Goal: Transaction & Acquisition: Book appointment/travel/reservation

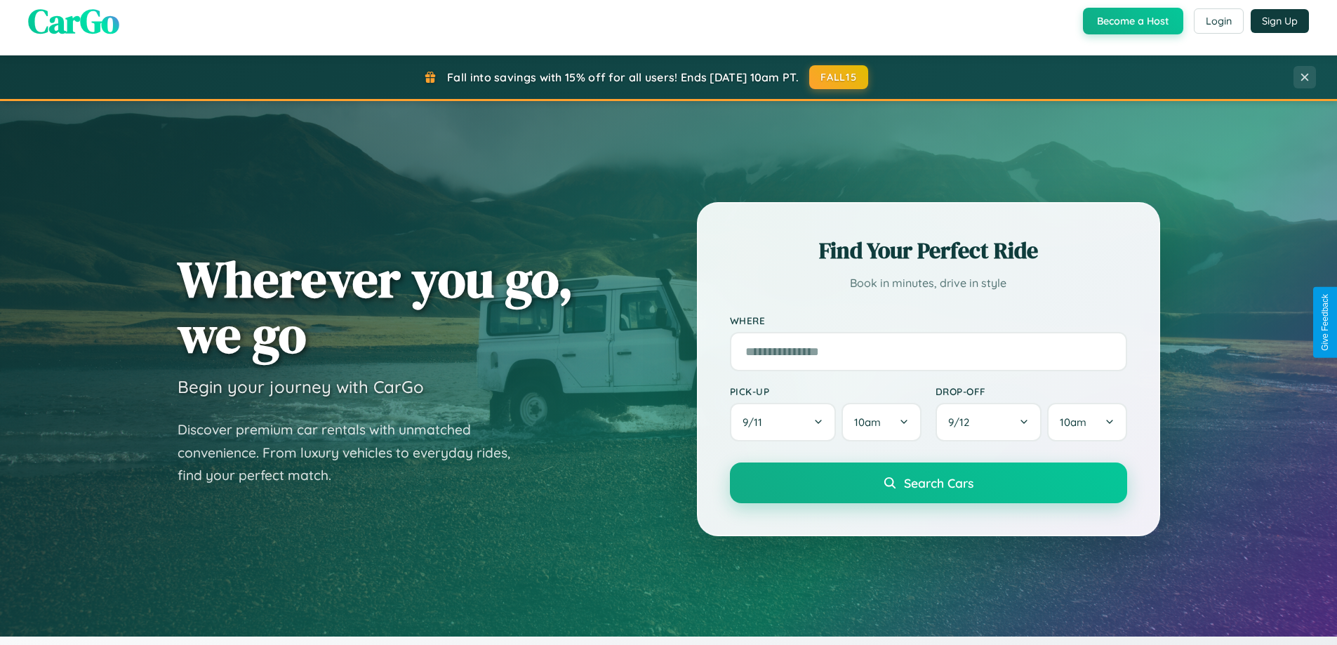
scroll to position [966, 0]
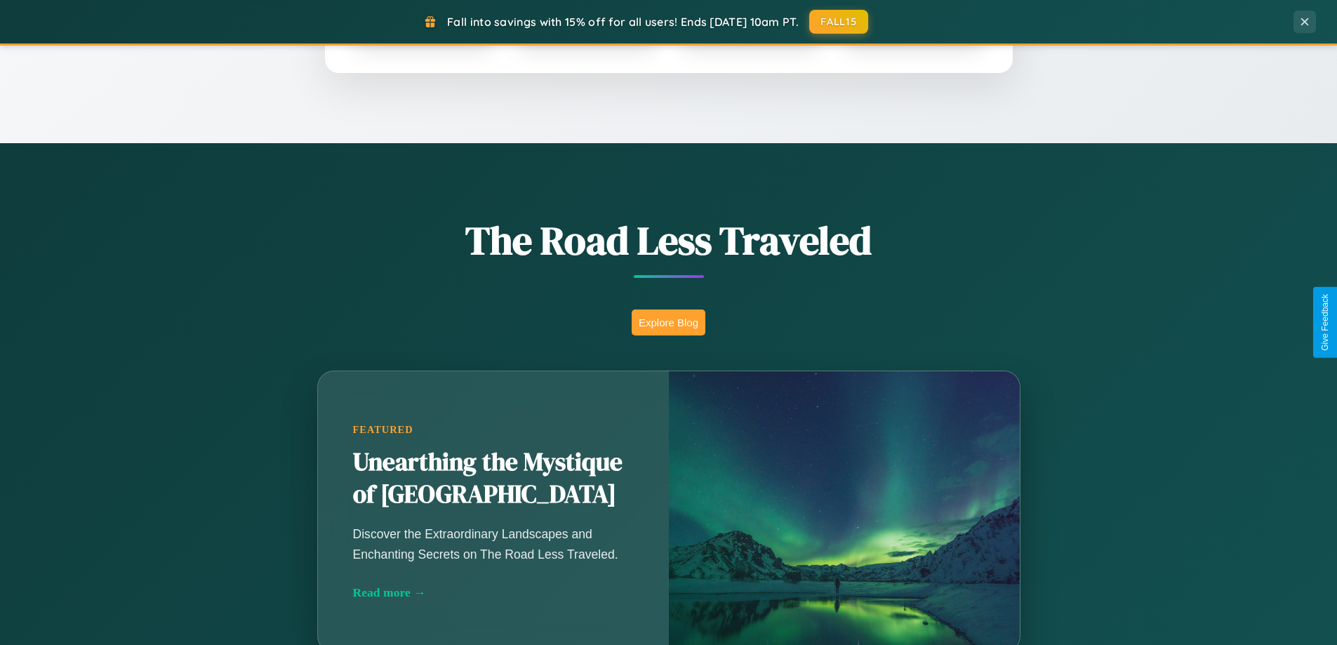
click at [668, 322] on button "Explore Blog" at bounding box center [669, 323] width 74 height 26
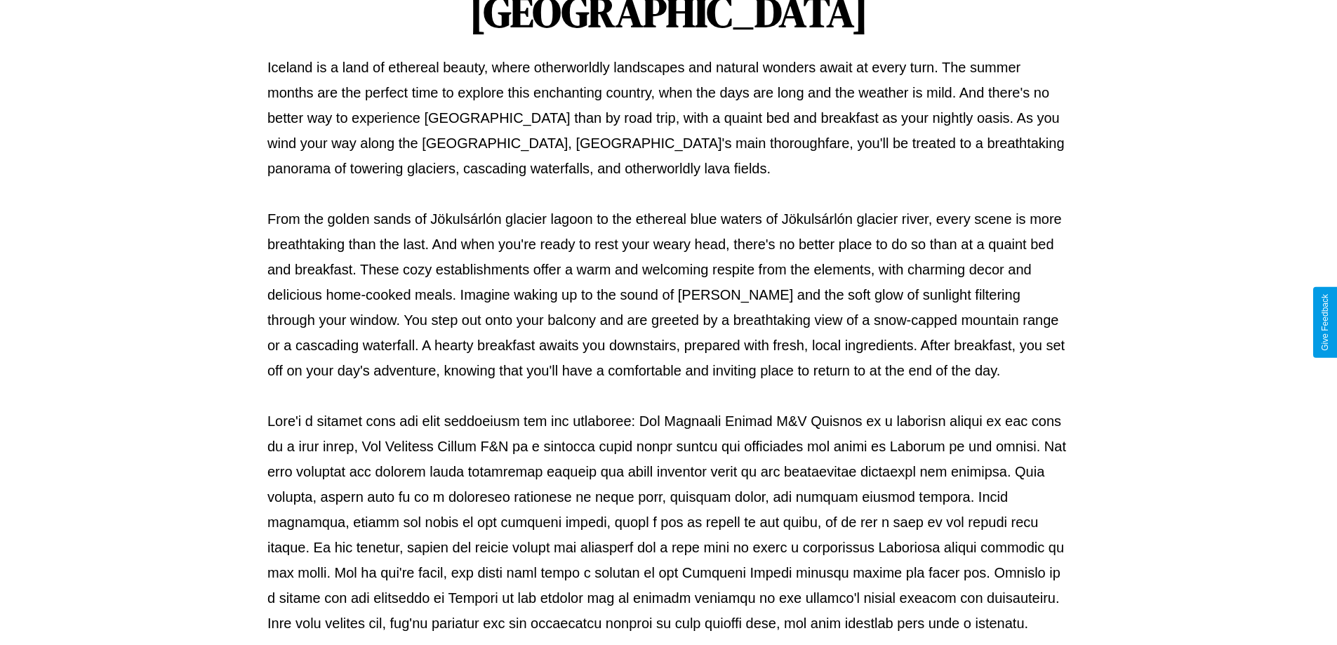
scroll to position [454, 0]
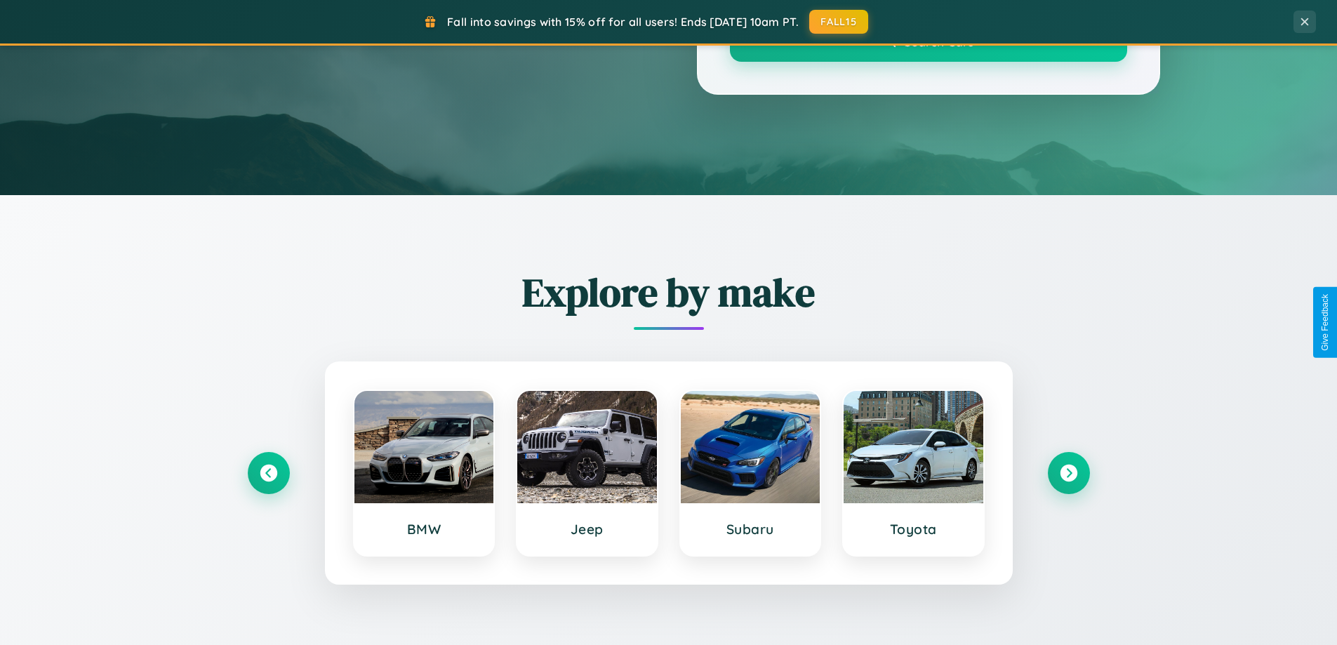
scroll to position [966, 0]
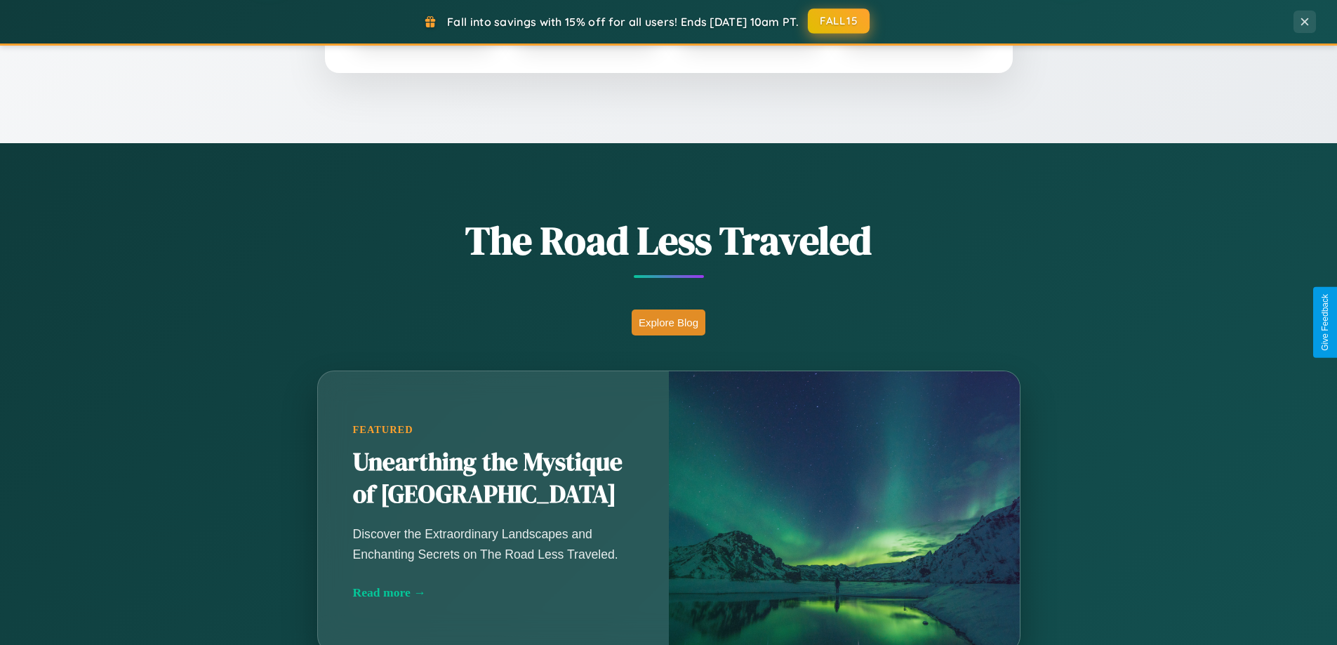
click at [840, 21] on button "FALL15" at bounding box center [839, 20] width 62 height 25
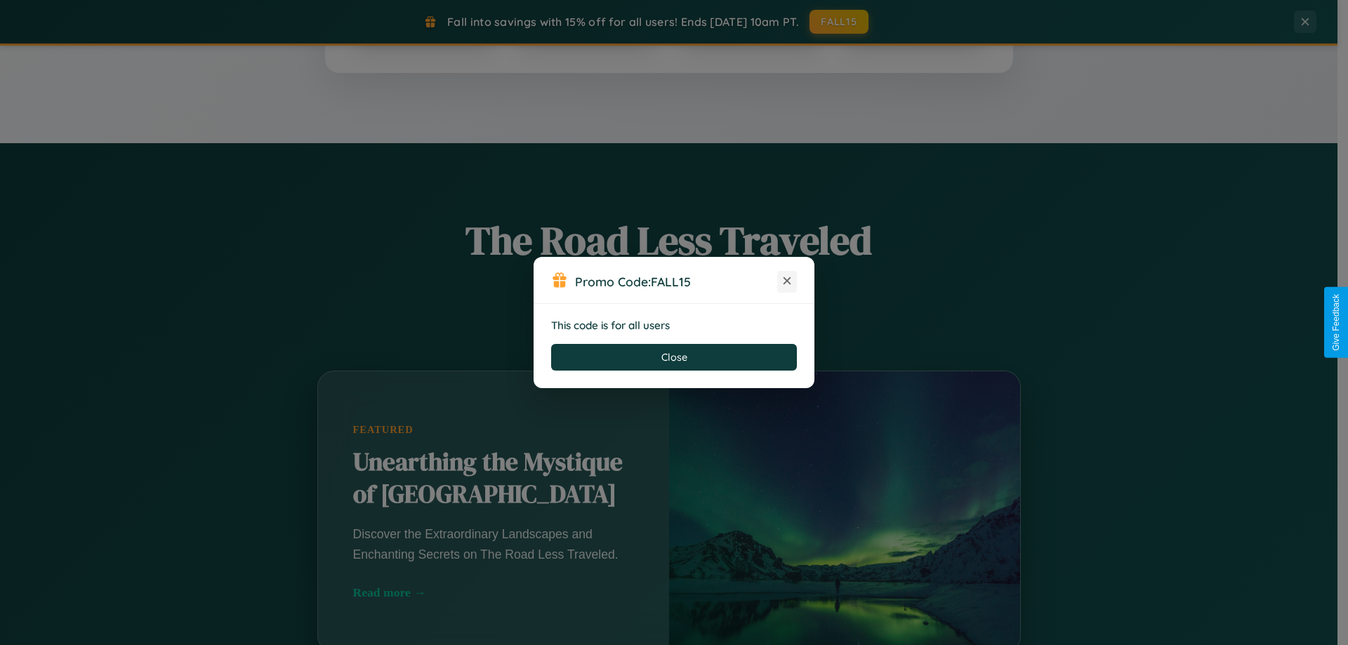
click at [787, 281] on icon at bounding box center [787, 281] width 14 height 14
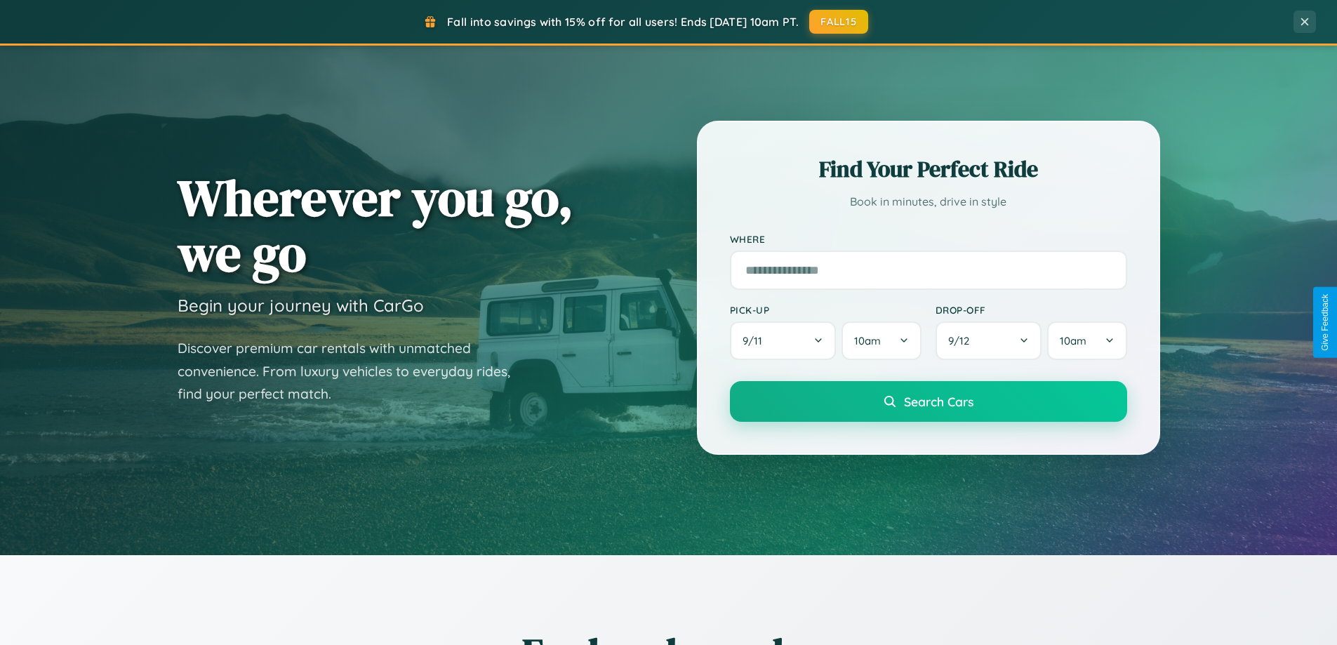
scroll to position [0, 0]
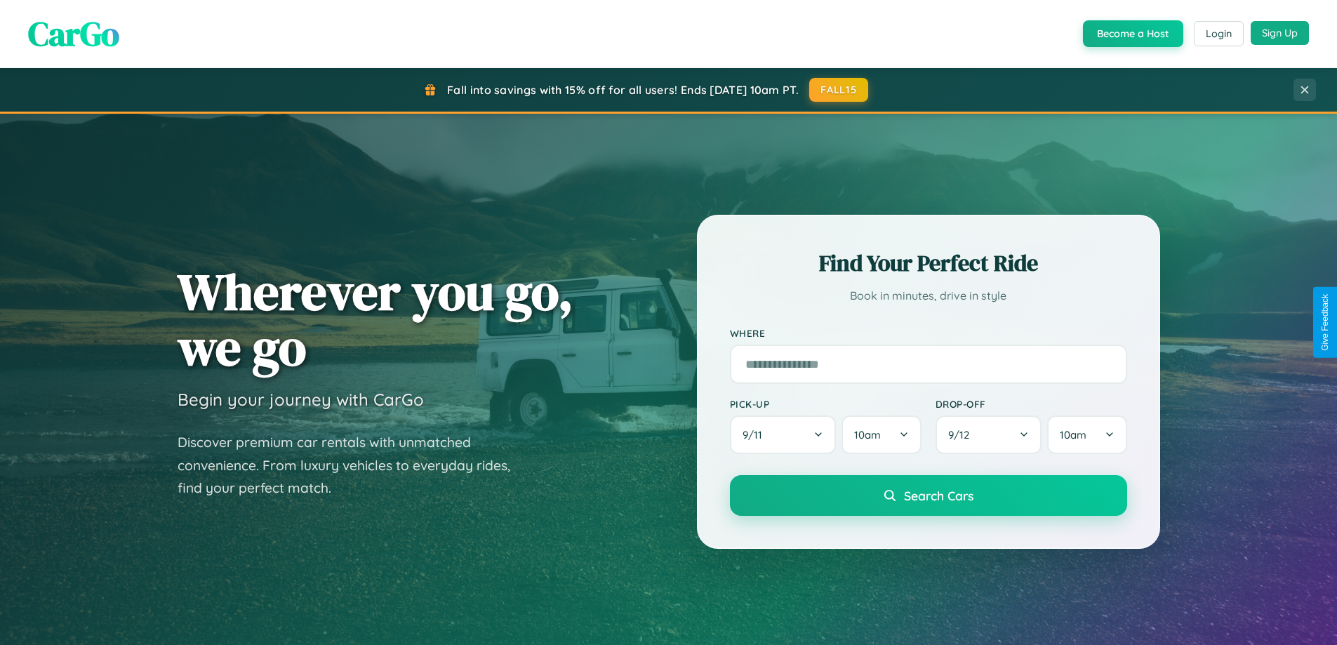
click at [1280, 34] on button "Sign Up" at bounding box center [1280, 33] width 58 height 24
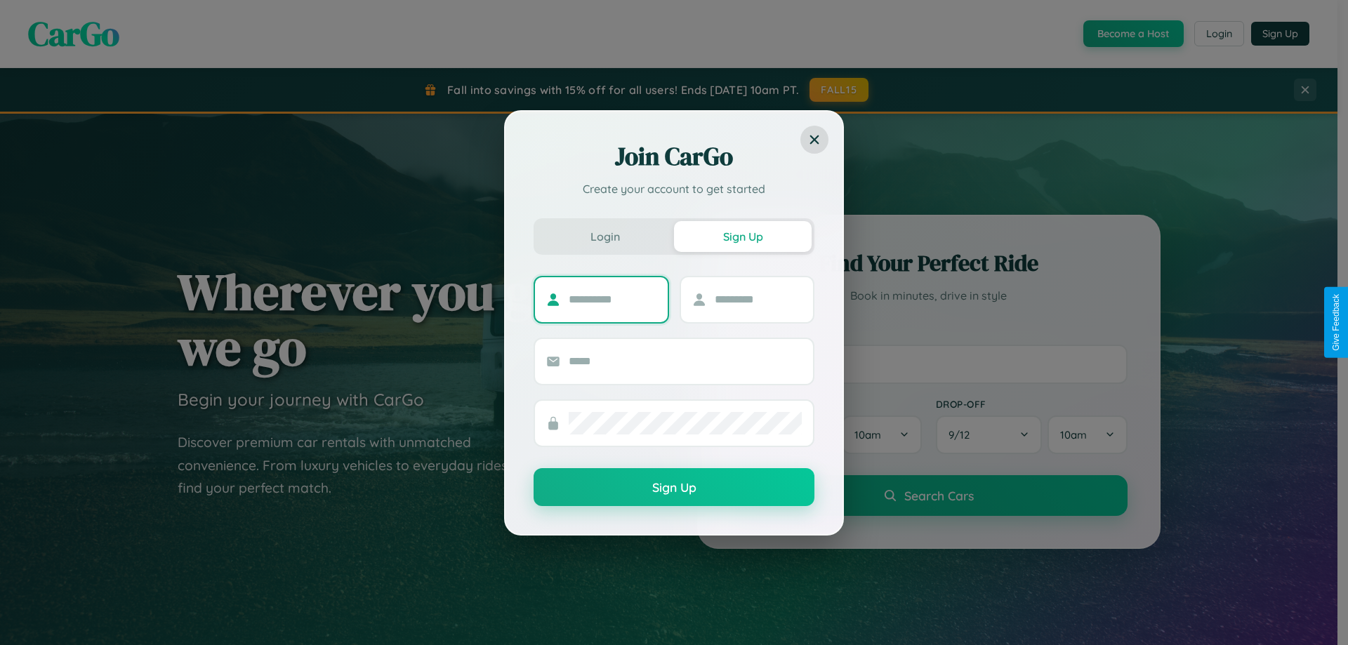
click at [612, 299] on input "text" at bounding box center [613, 300] width 88 height 22
type input "******"
click at [757, 299] on input "text" at bounding box center [759, 300] width 88 height 22
type input "*****"
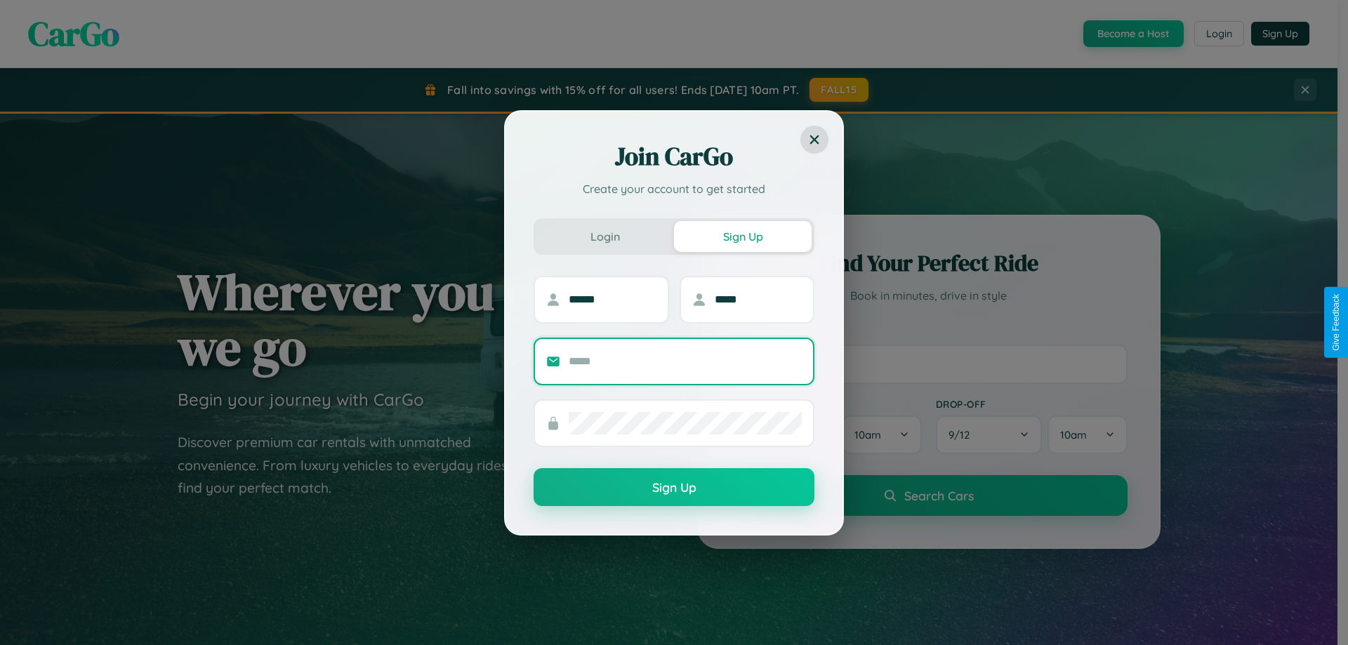
click at [685, 361] on input "text" at bounding box center [685, 361] width 233 height 22
type input "**********"
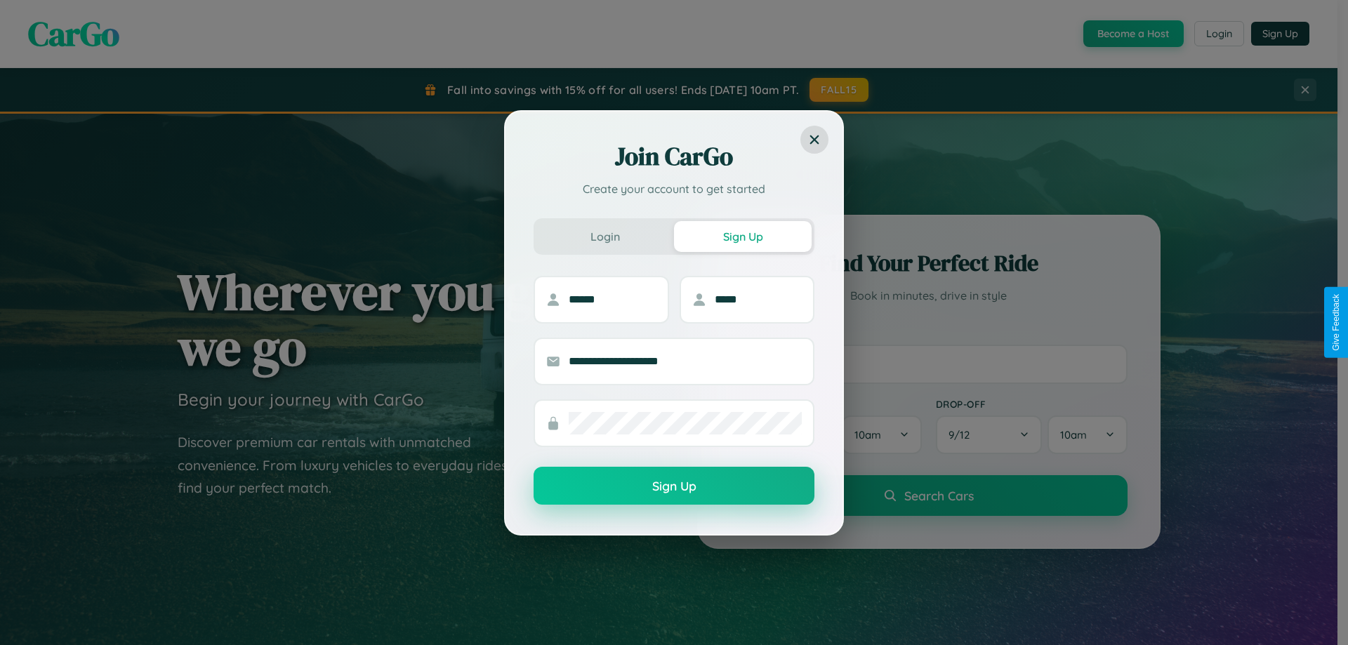
click at [674, 486] on button "Sign Up" at bounding box center [674, 486] width 281 height 38
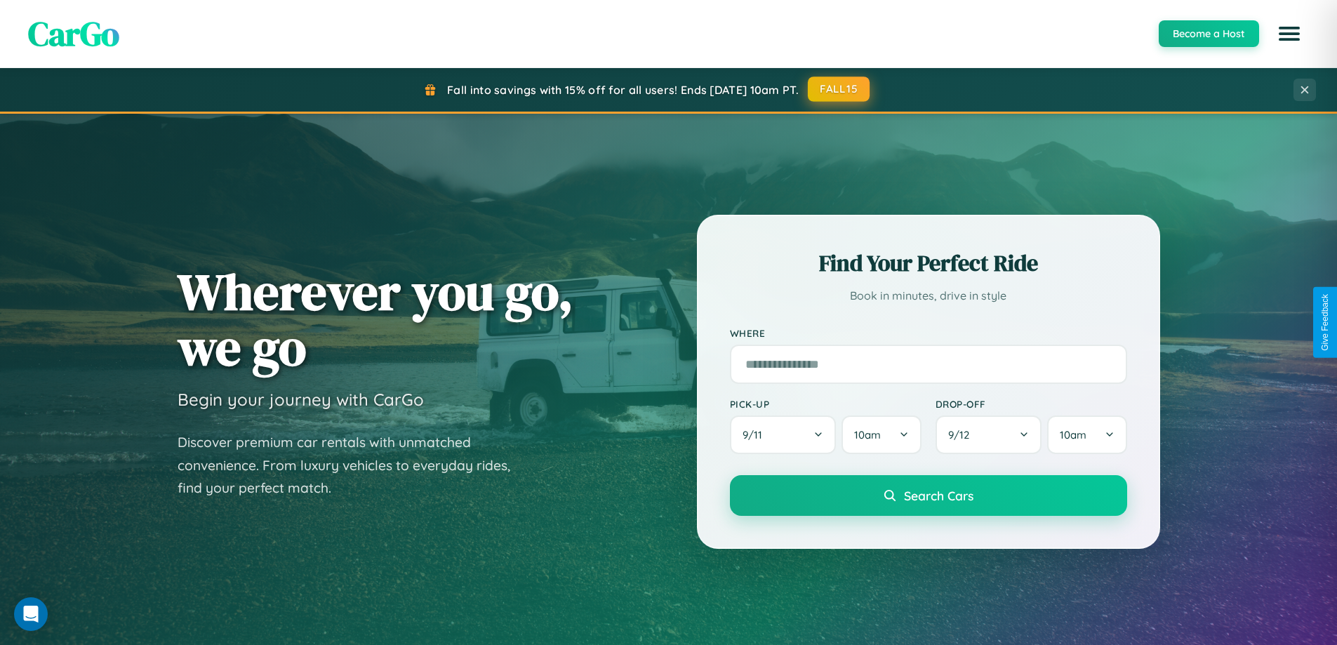
click at [840, 89] on button "FALL15" at bounding box center [839, 89] width 62 height 25
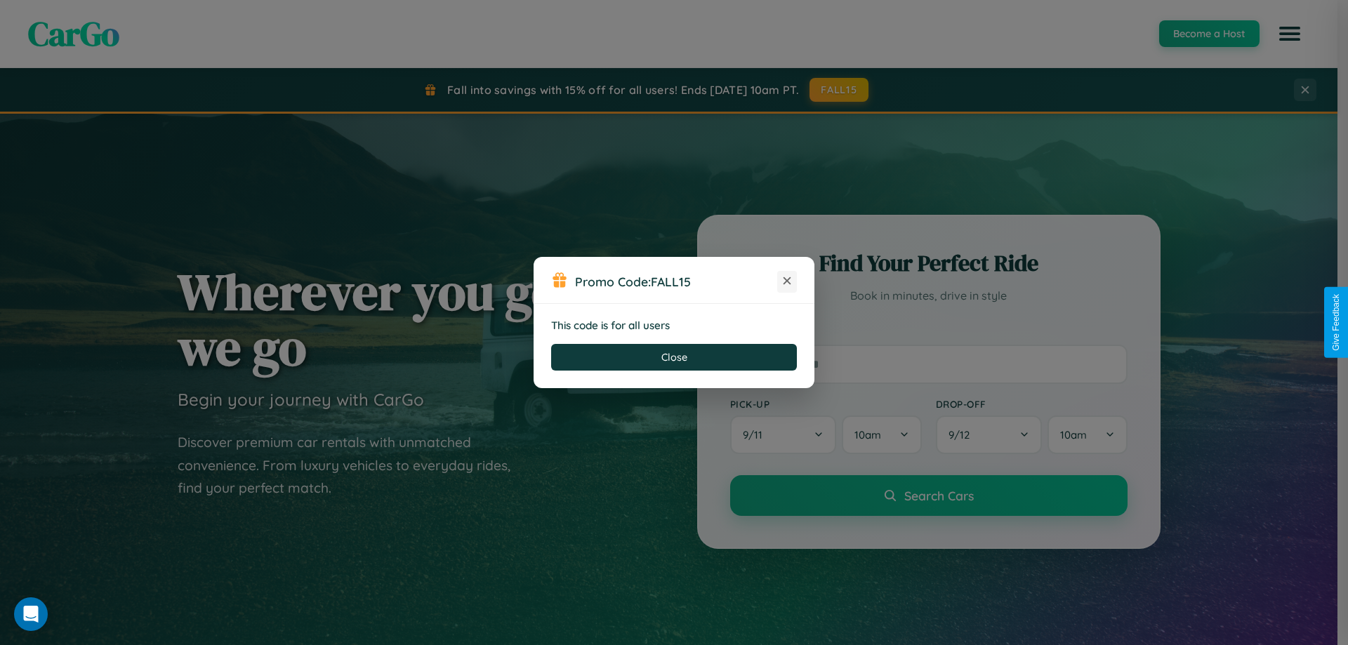
click at [787, 281] on icon at bounding box center [787, 281] width 14 height 14
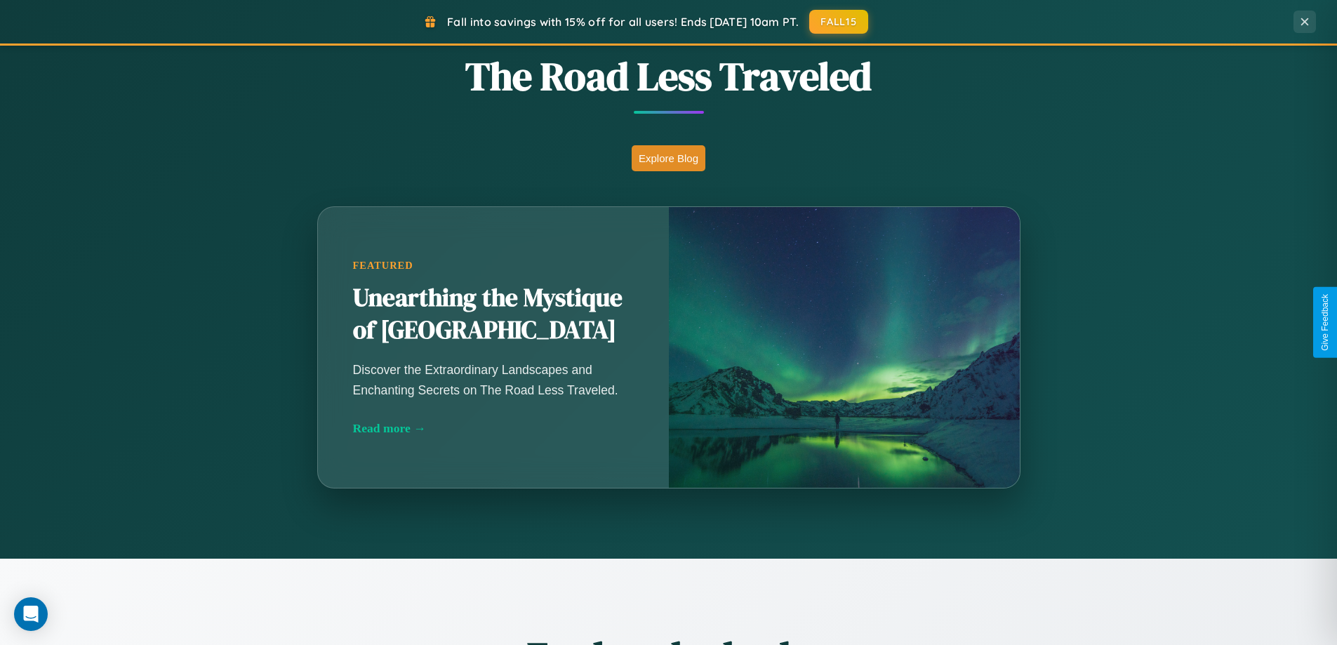
scroll to position [2701, 0]
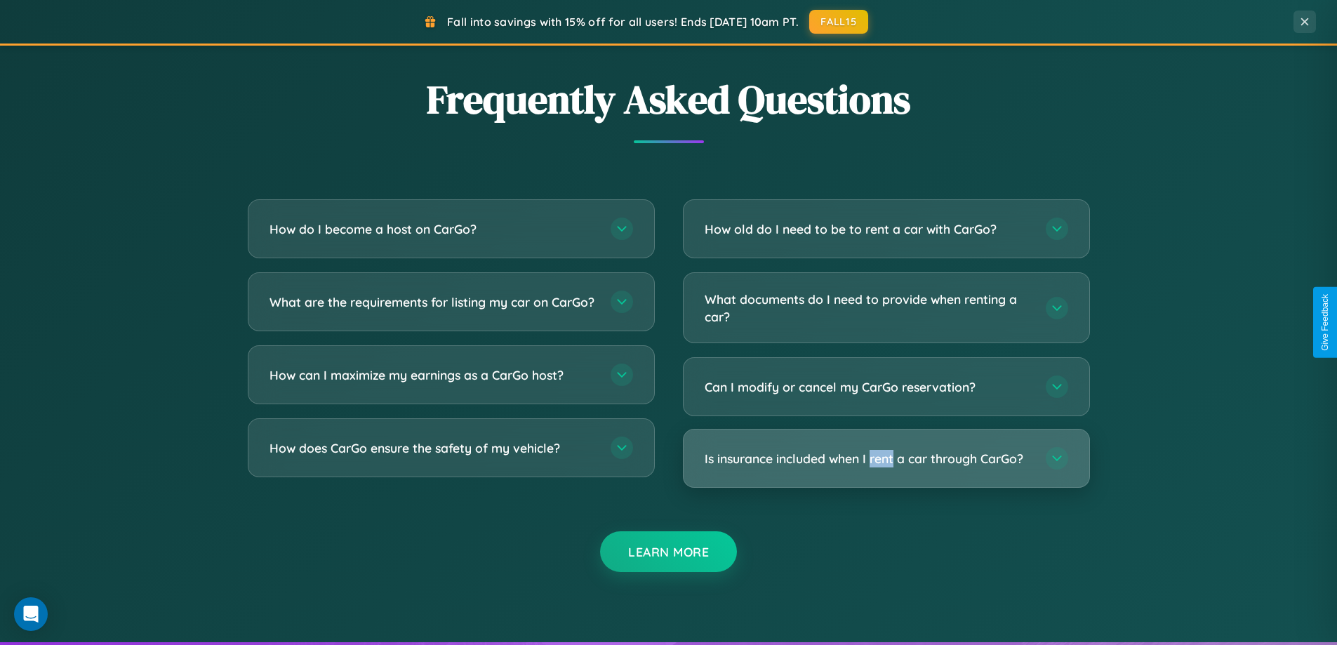
click at [886, 458] on h3 "Is insurance included when I rent a car through CarGo?" at bounding box center [868, 459] width 327 height 18
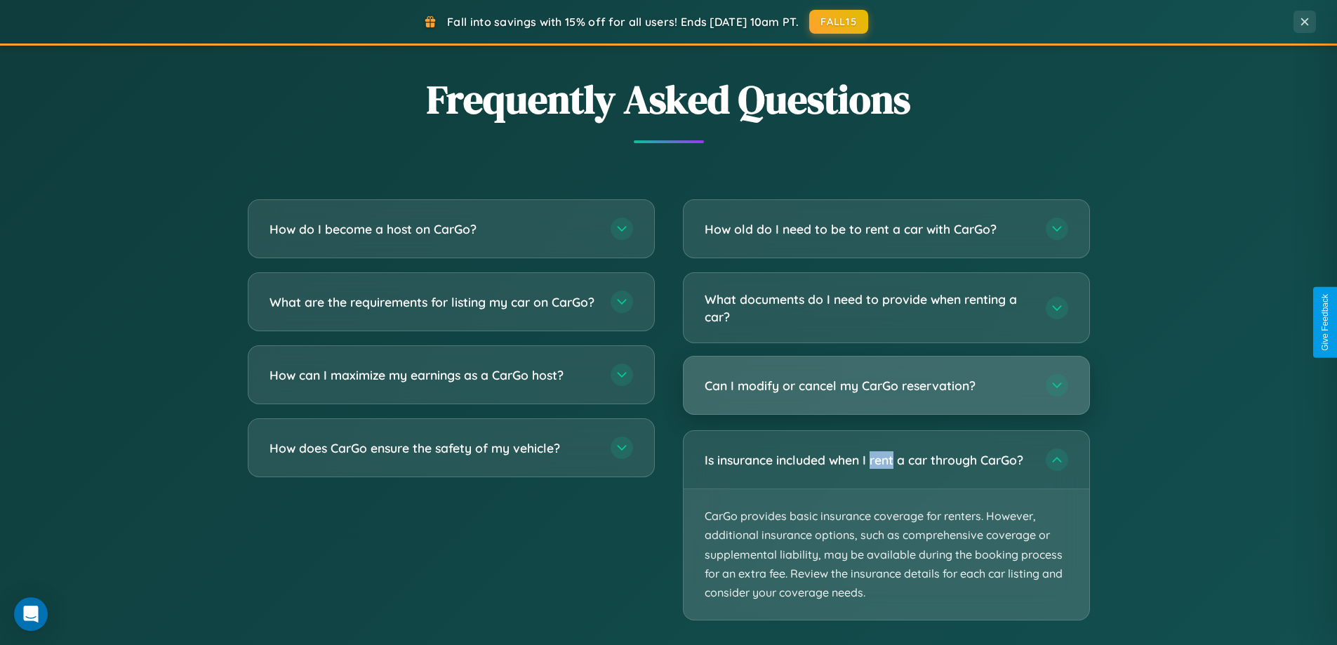
click at [886, 387] on h3 "Can I modify or cancel my CarGo reservation?" at bounding box center [868, 386] width 327 height 18
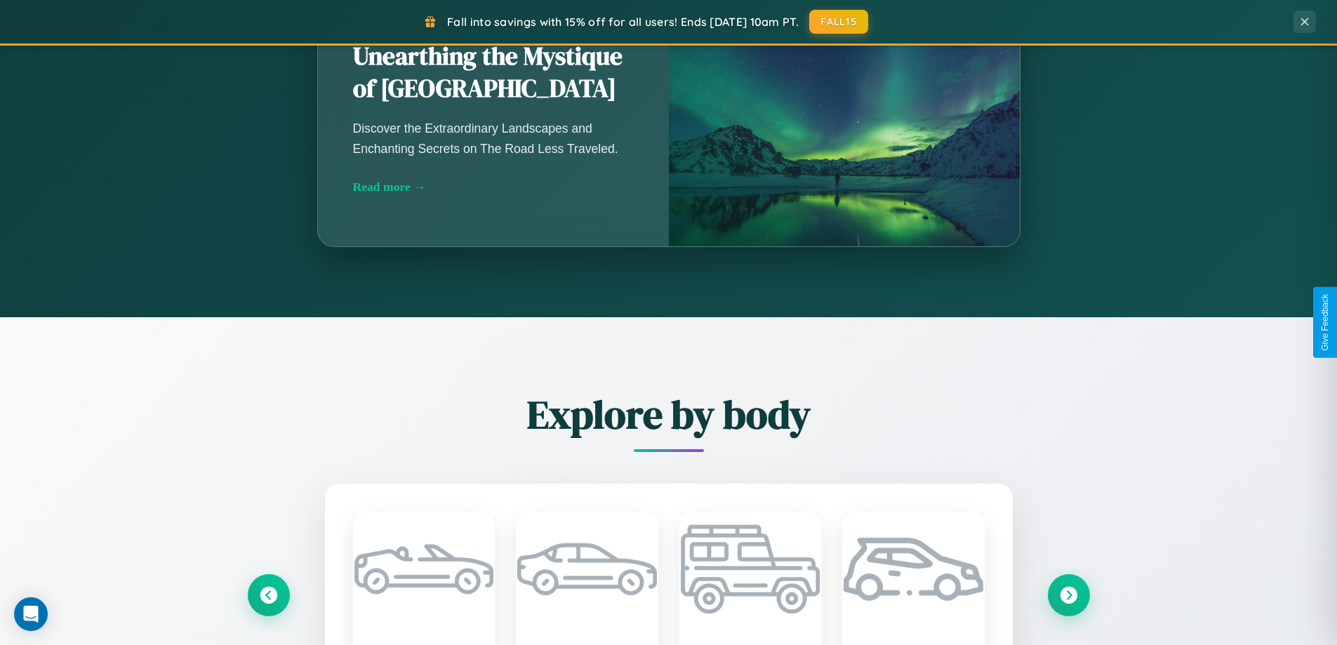
scroll to position [41, 0]
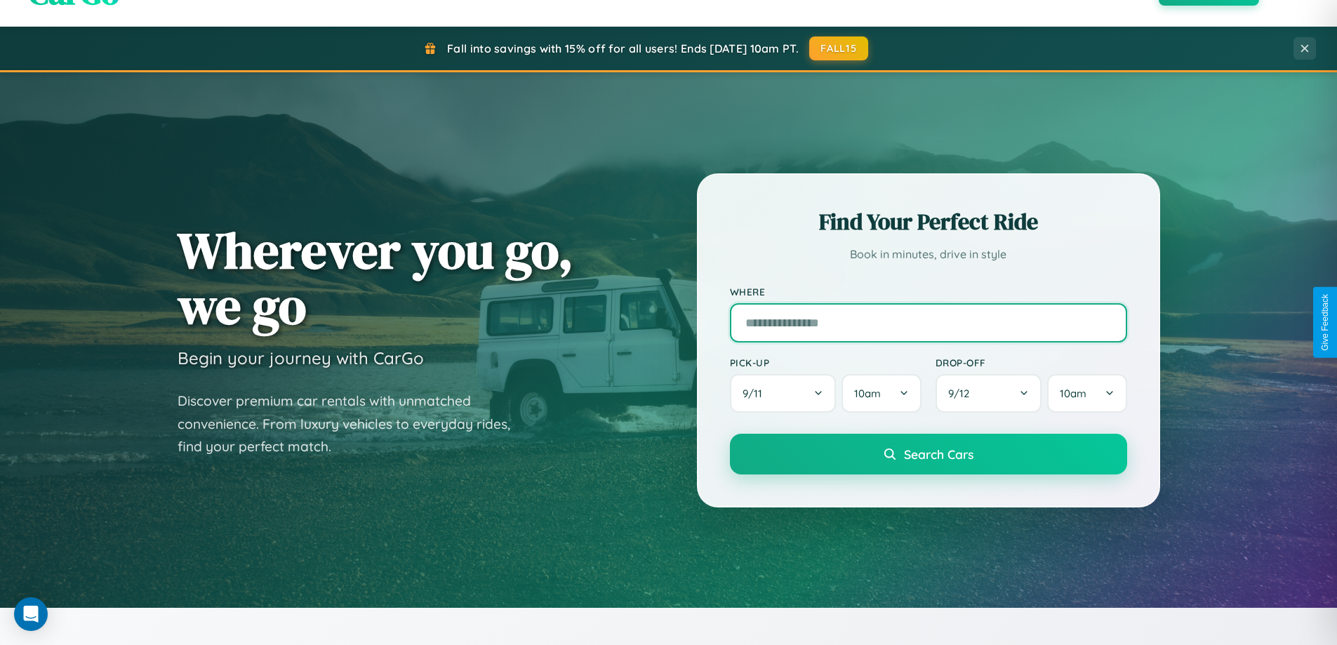
click at [928, 322] on input "text" at bounding box center [928, 322] width 397 height 39
type input "**********"
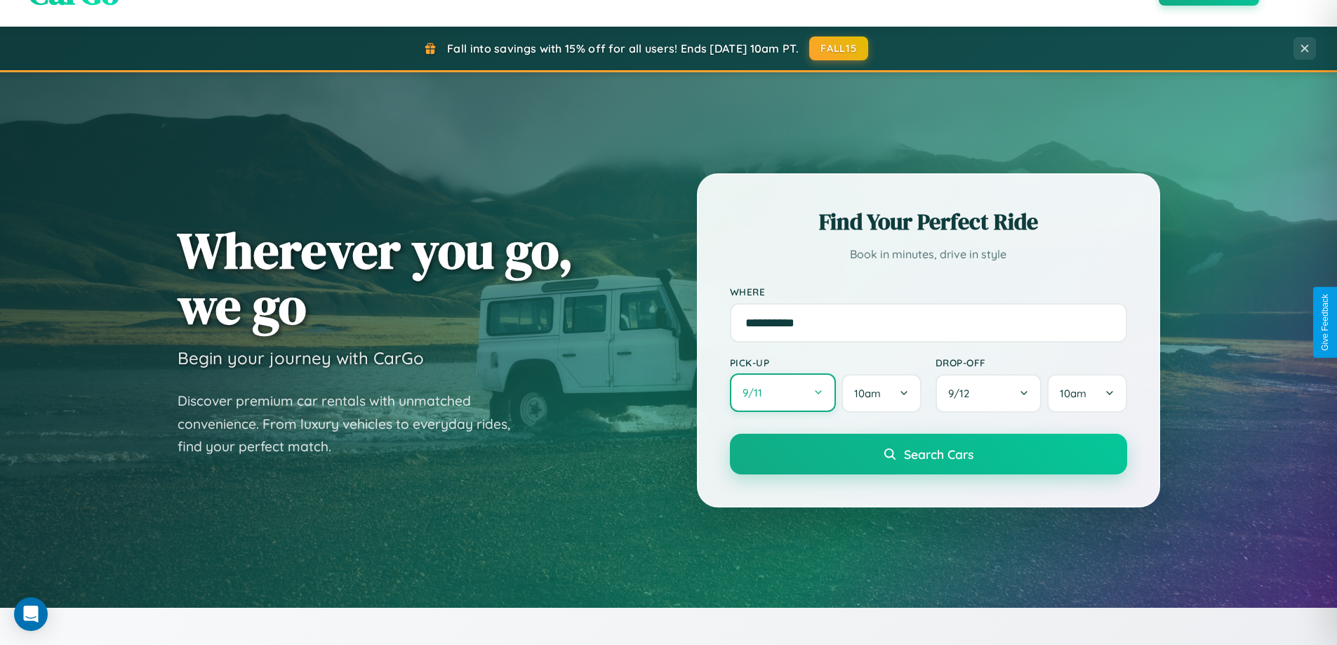
click at [783, 393] on button "9 / 11" at bounding box center [783, 392] width 107 height 39
select select "*"
select select "****"
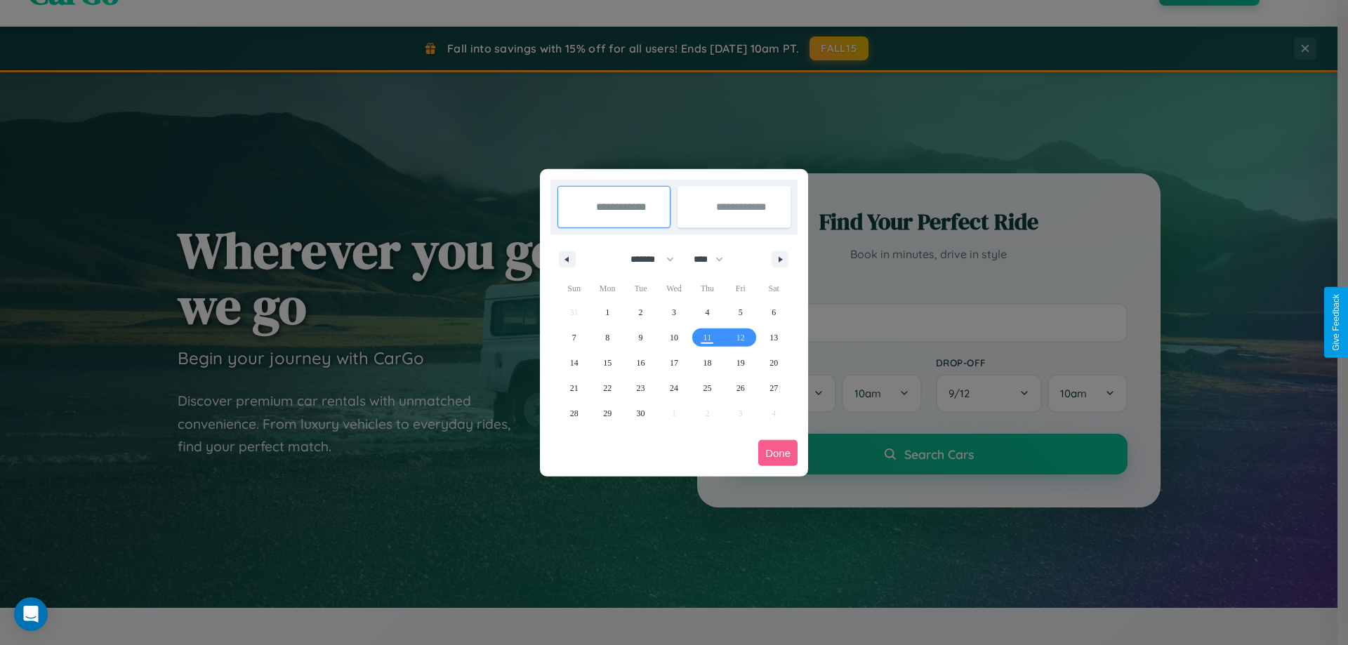
click at [646, 259] on select "******* ******** ***** ***** *** **** **** ****** ********* ******* ******** **…" at bounding box center [650, 259] width 60 height 23
select select "*"
click at [607, 362] on span "13" at bounding box center [607, 362] width 8 height 25
type input "**********"
click at [740, 362] on span "17" at bounding box center [740, 362] width 8 height 25
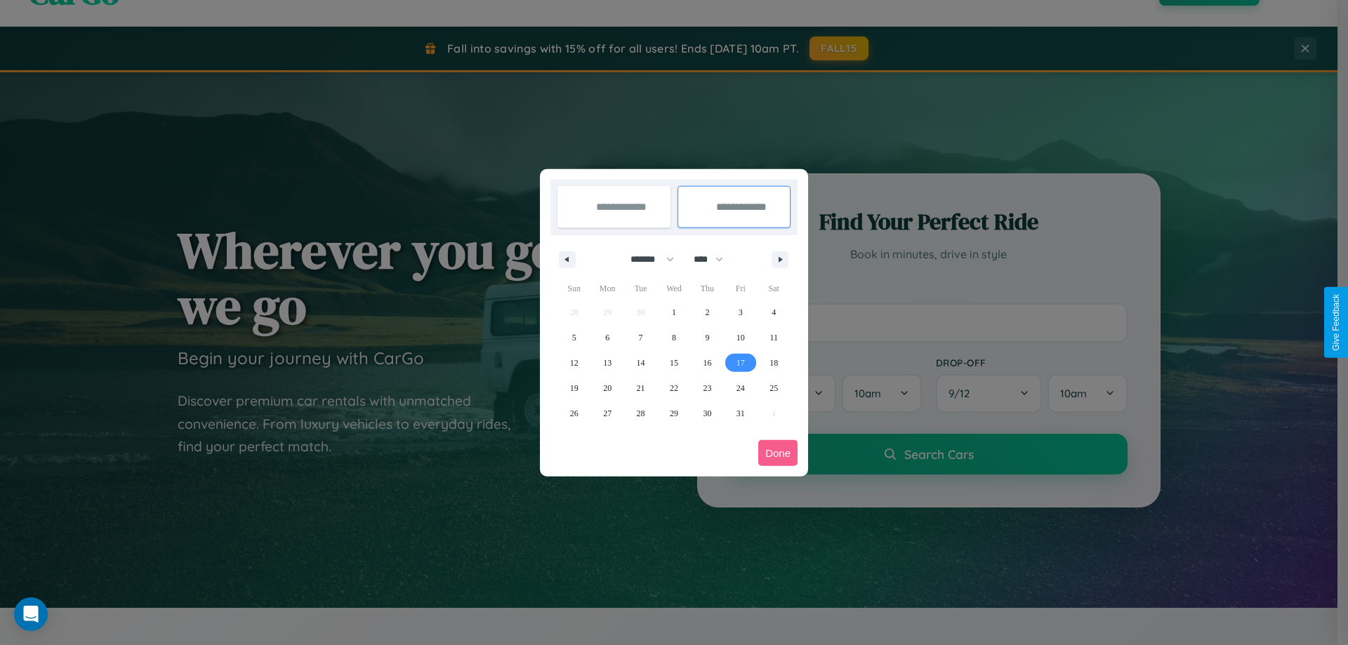
type input "**********"
click at [778, 453] on button "Done" at bounding box center [777, 453] width 39 height 26
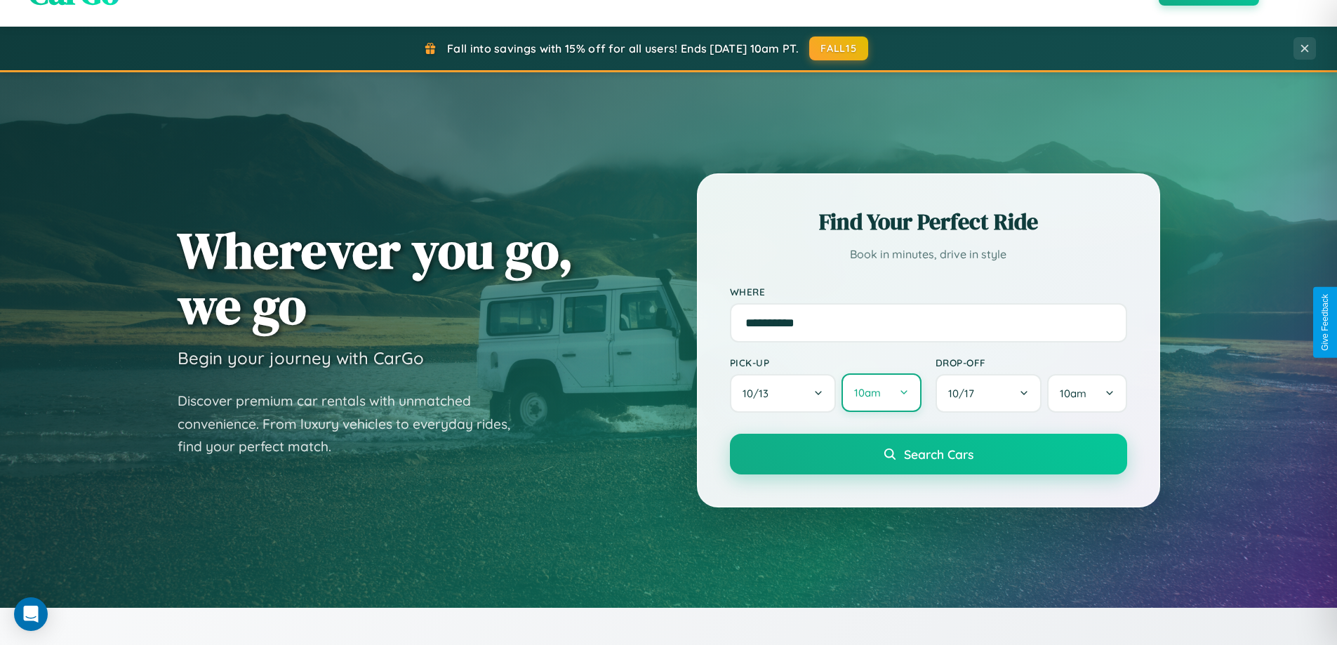
click at [881, 393] on button "10am" at bounding box center [881, 392] width 79 height 39
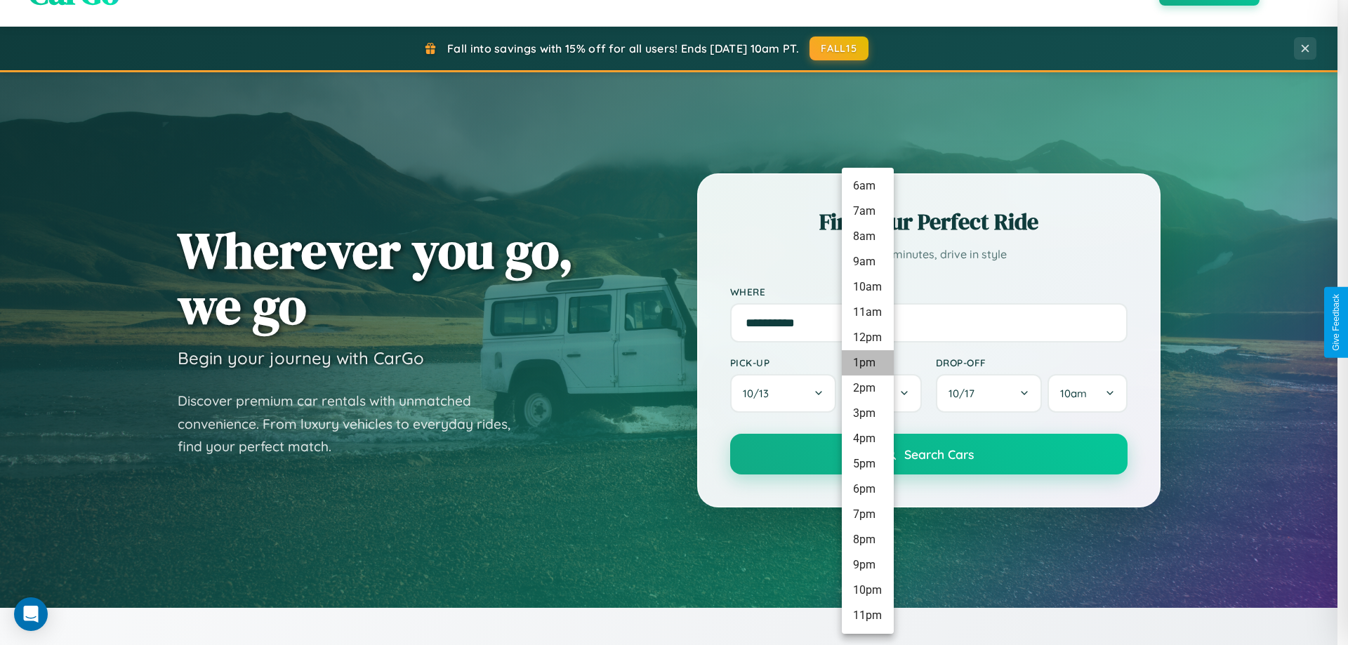
click at [867, 363] on li "1pm" at bounding box center [868, 362] width 52 height 25
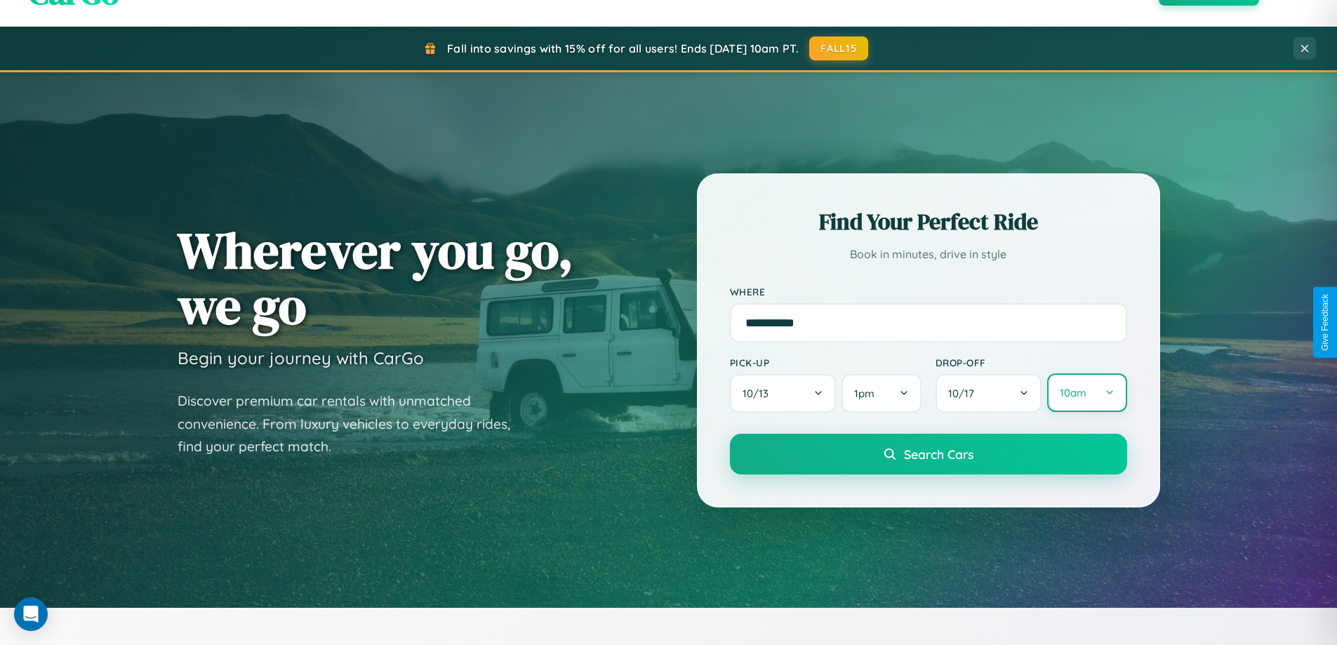
click at [1087, 393] on button "10am" at bounding box center [1086, 392] width 79 height 39
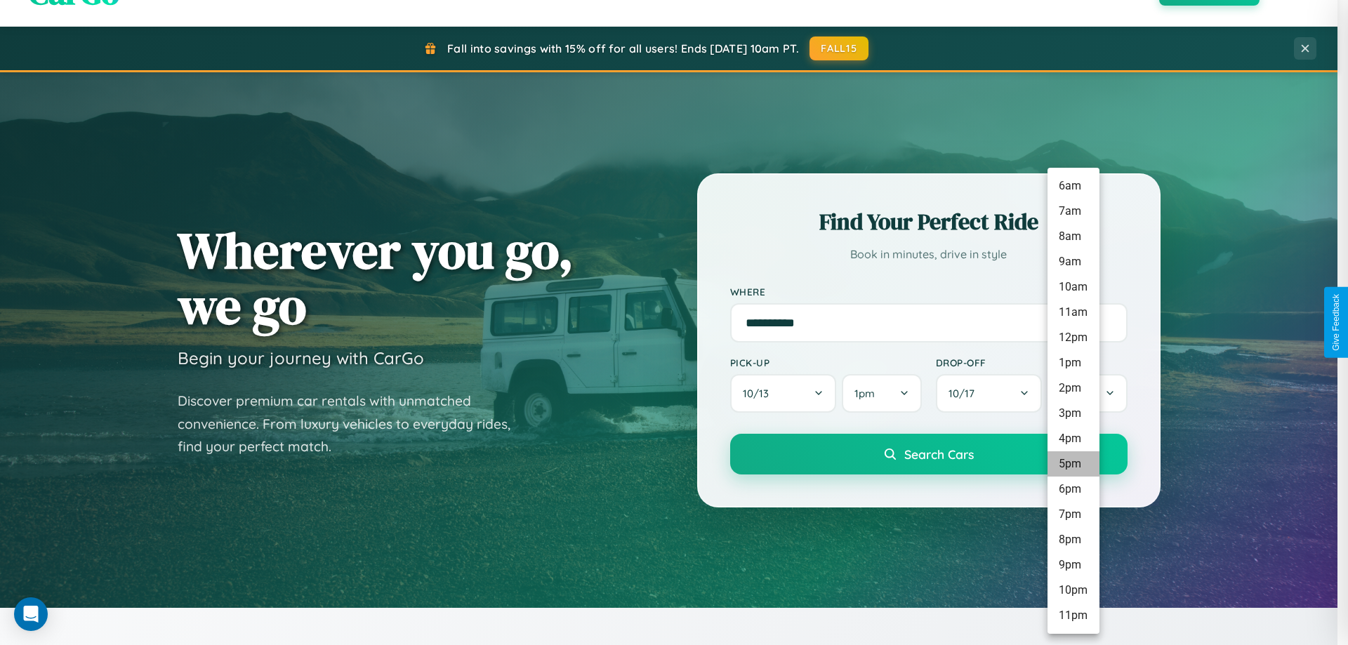
click at [1073, 464] on li "5pm" at bounding box center [1073, 463] width 52 height 25
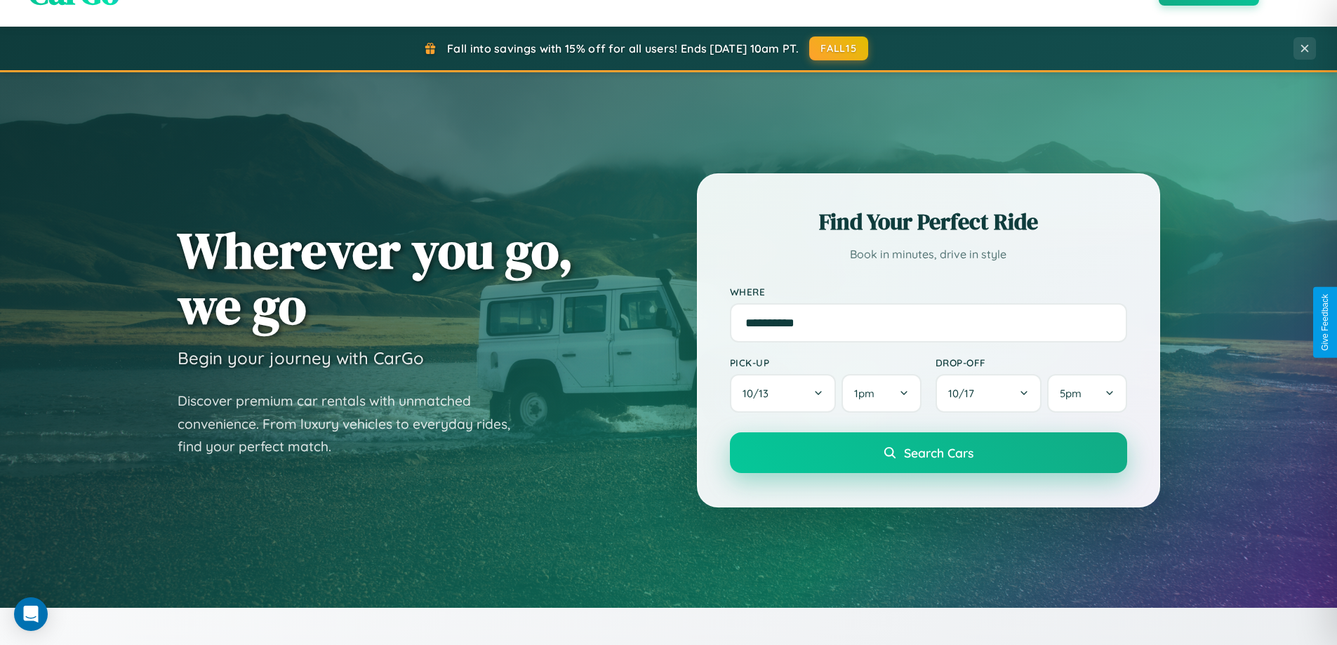
click at [928, 453] on span "Search Cars" at bounding box center [938, 452] width 69 height 15
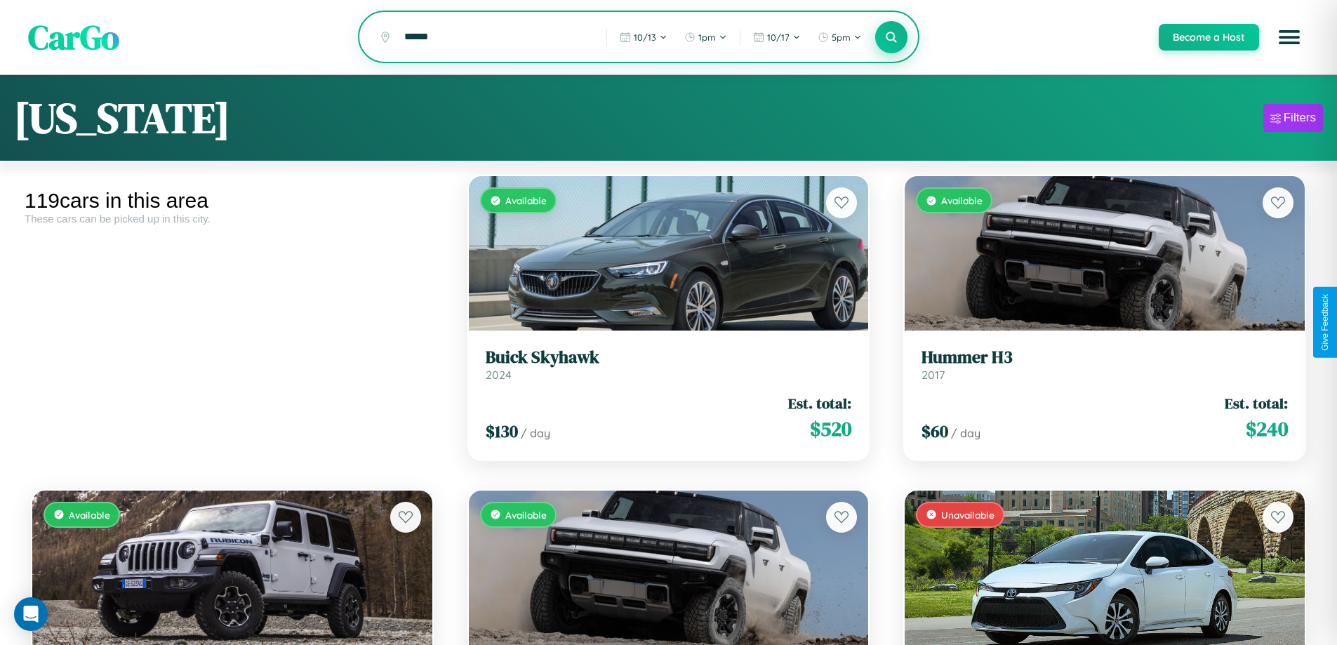
click at [891, 38] on icon at bounding box center [891, 36] width 13 height 13
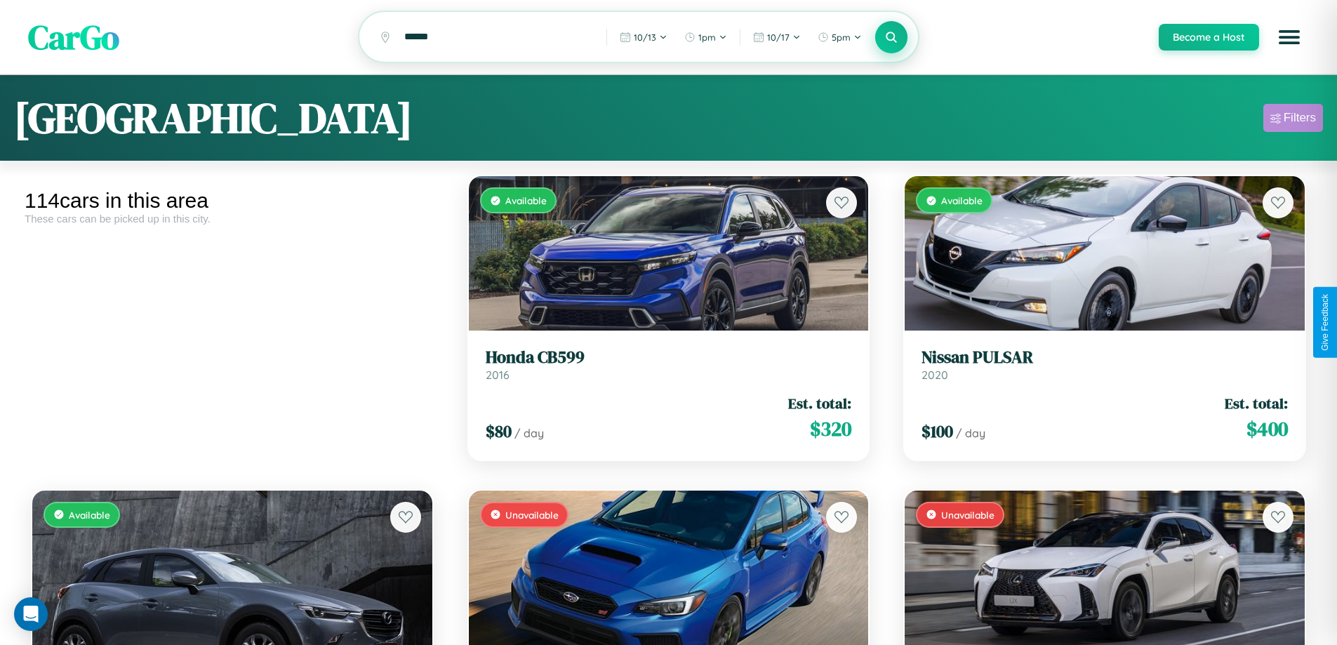
click at [1293, 120] on div "Filters" at bounding box center [1300, 118] width 32 height 14
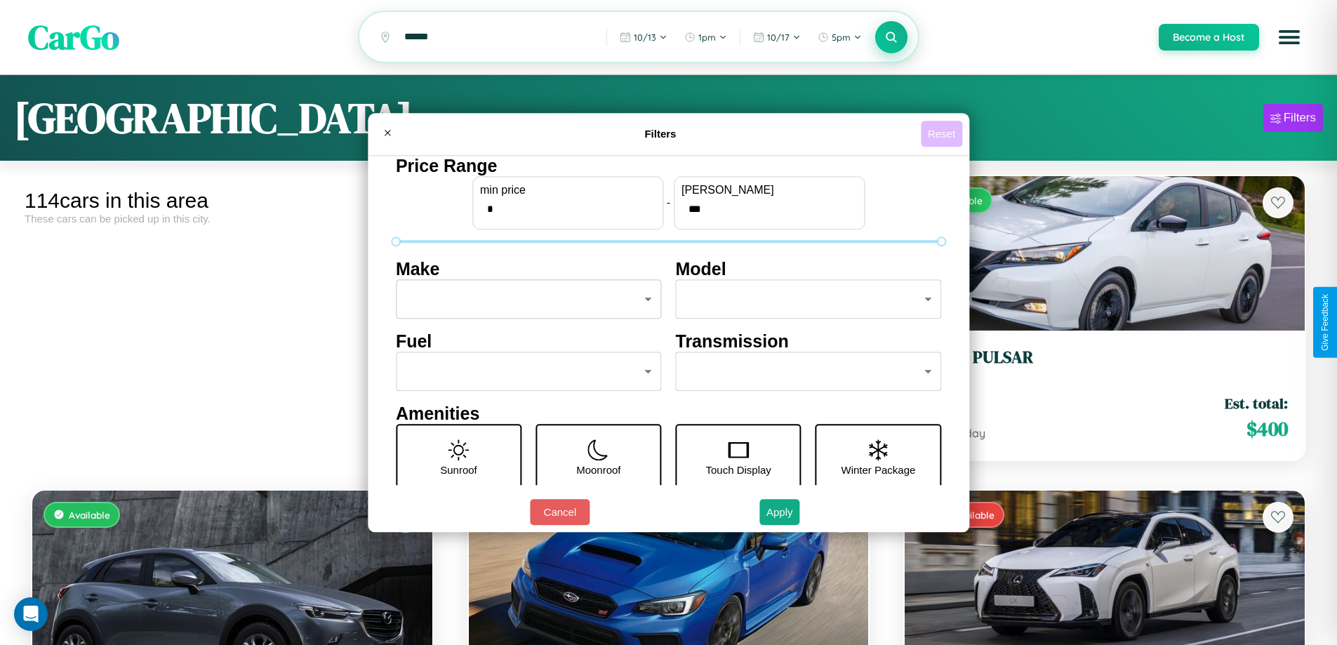
click at [943, 133] on button "Reset" at bounding box center [941, 134] width 41 height 26
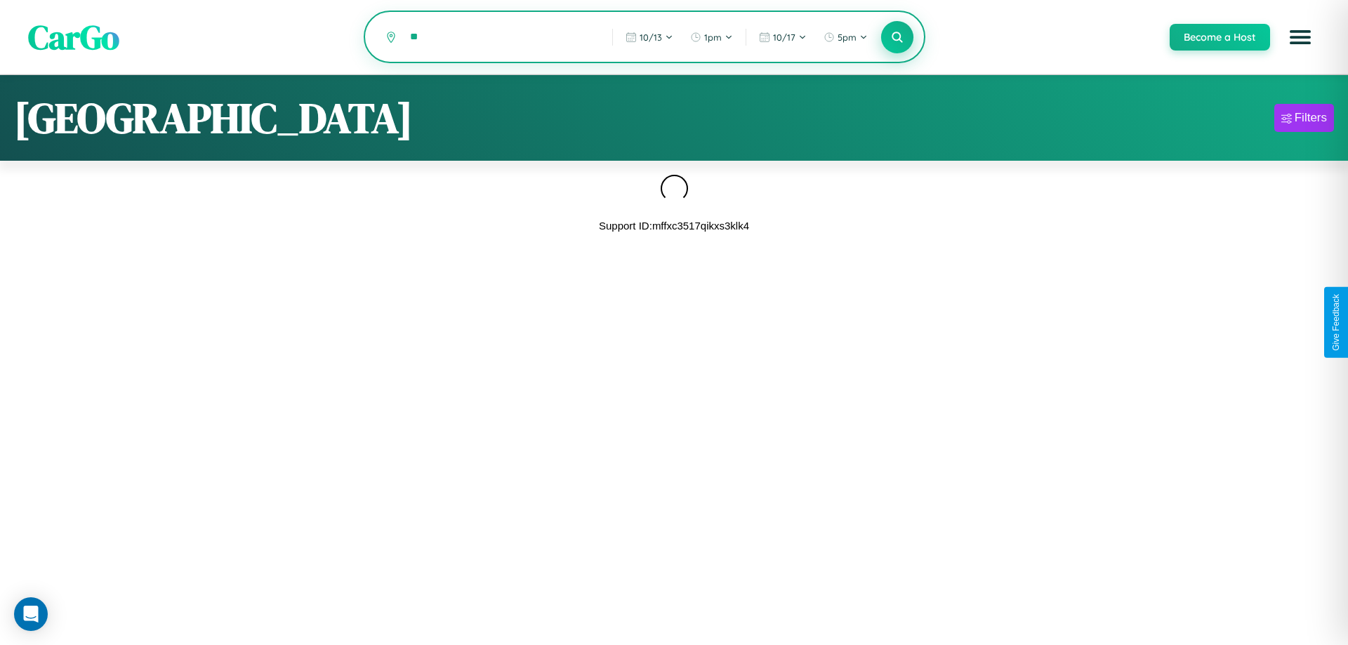
type input "*"
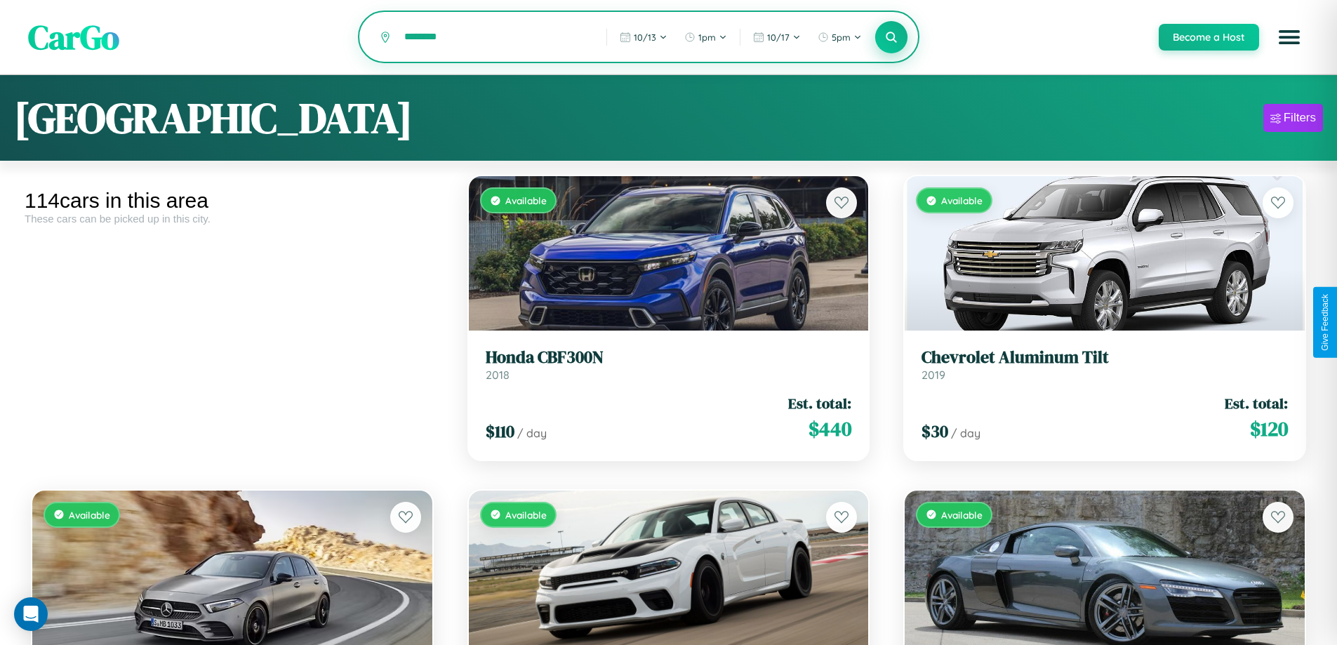
type input "********"
click at [891, 38] on icon at bounding box center [891, 36] width 13 height 13
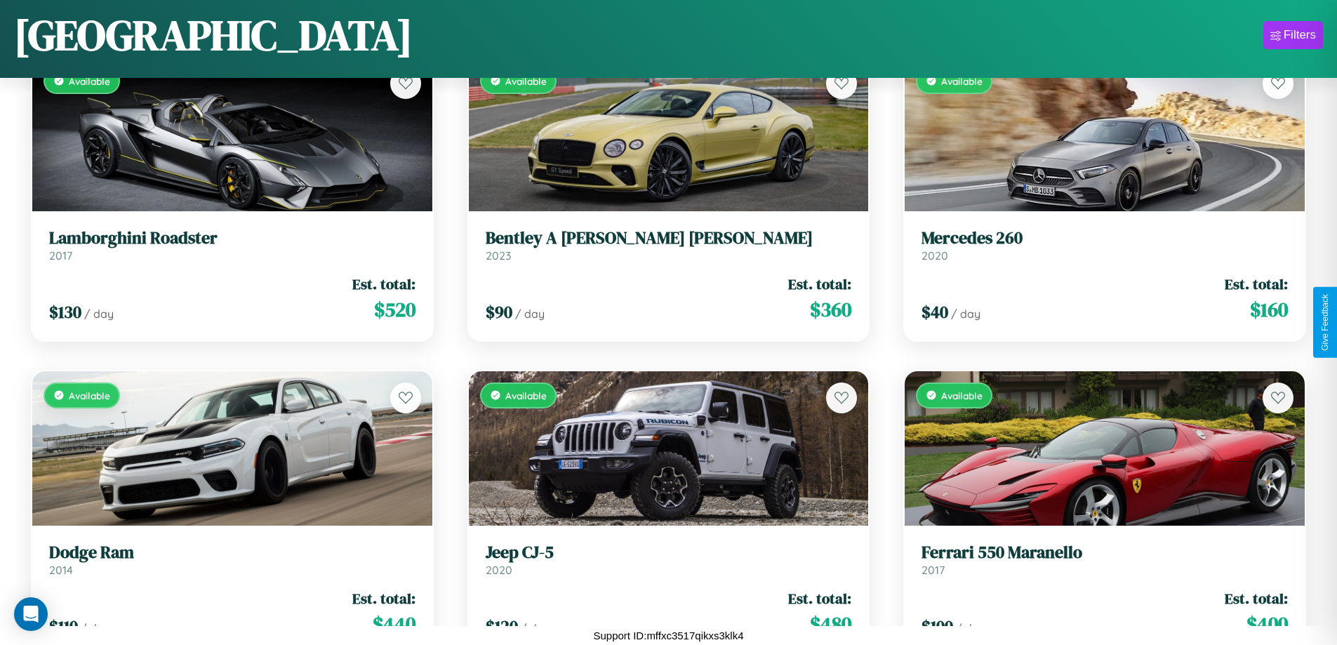
scroll to position [8056, 0]
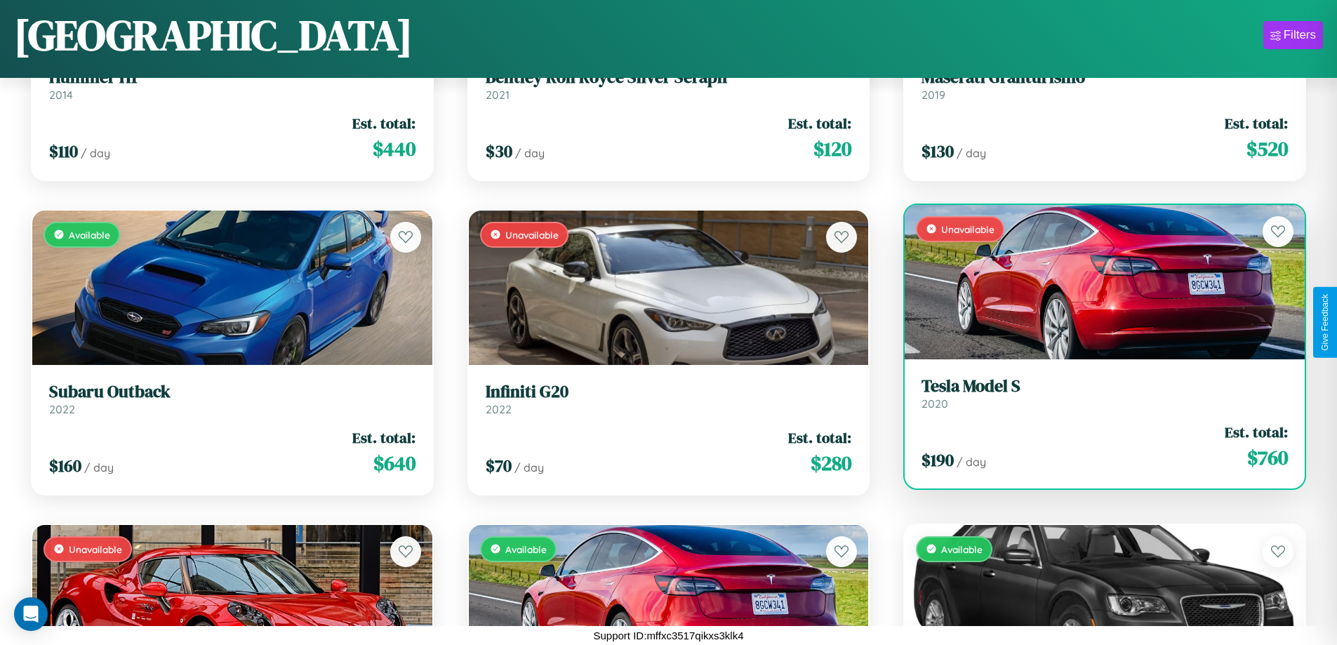
click at [1096, 396] on link "Tesla Model S 2020" at bounding box center [1105, 393] width 366 height 34
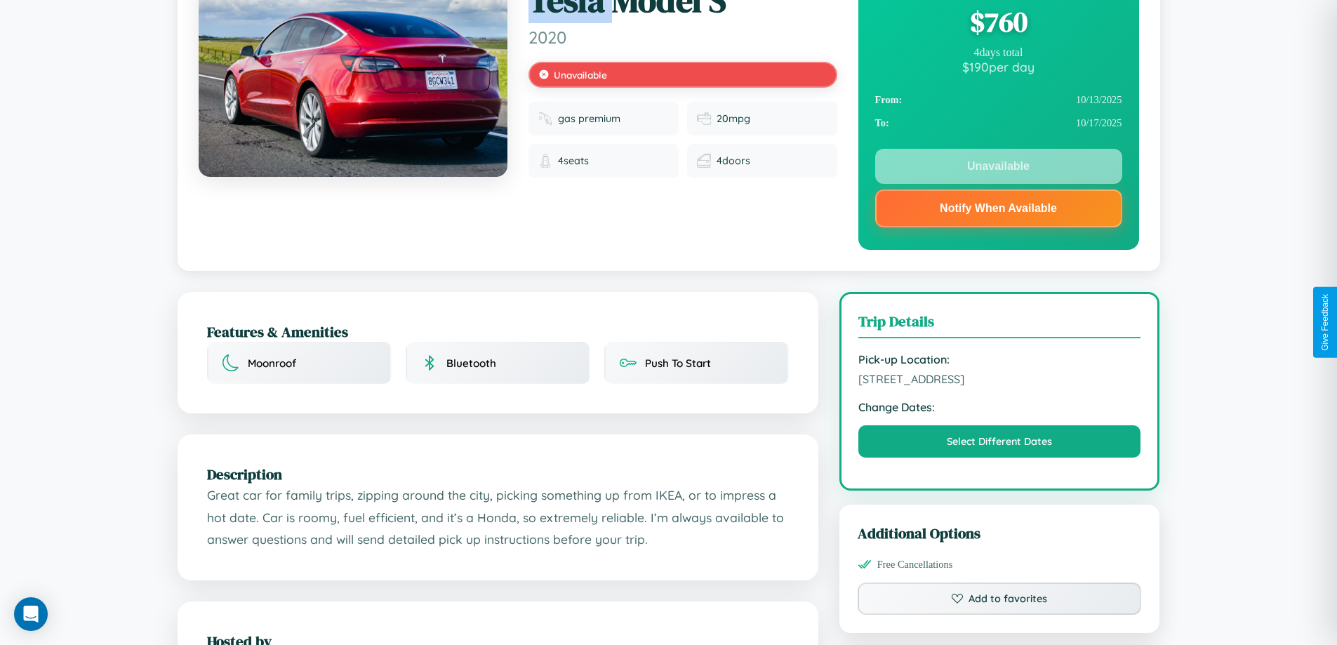
scroll to position [188, 0]
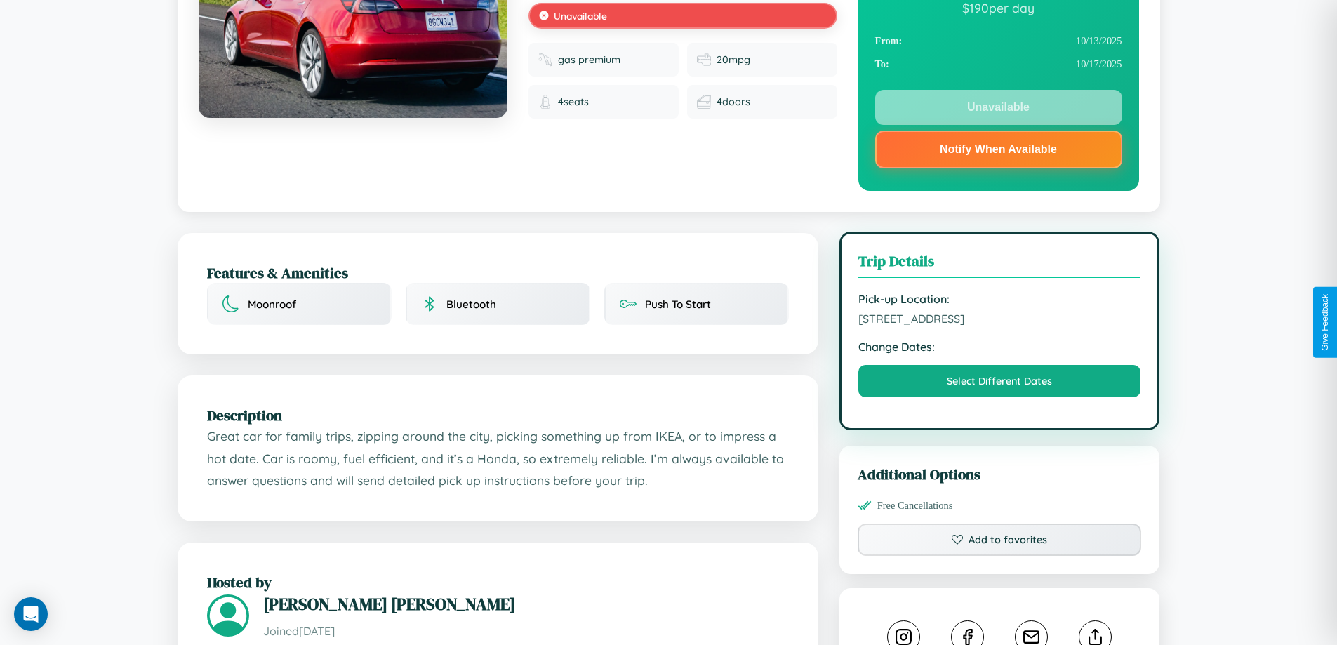
click at [1000, 321] on span "[STREET_ADDRESS]" at bounding box center [1000, 319] width 283 height 14
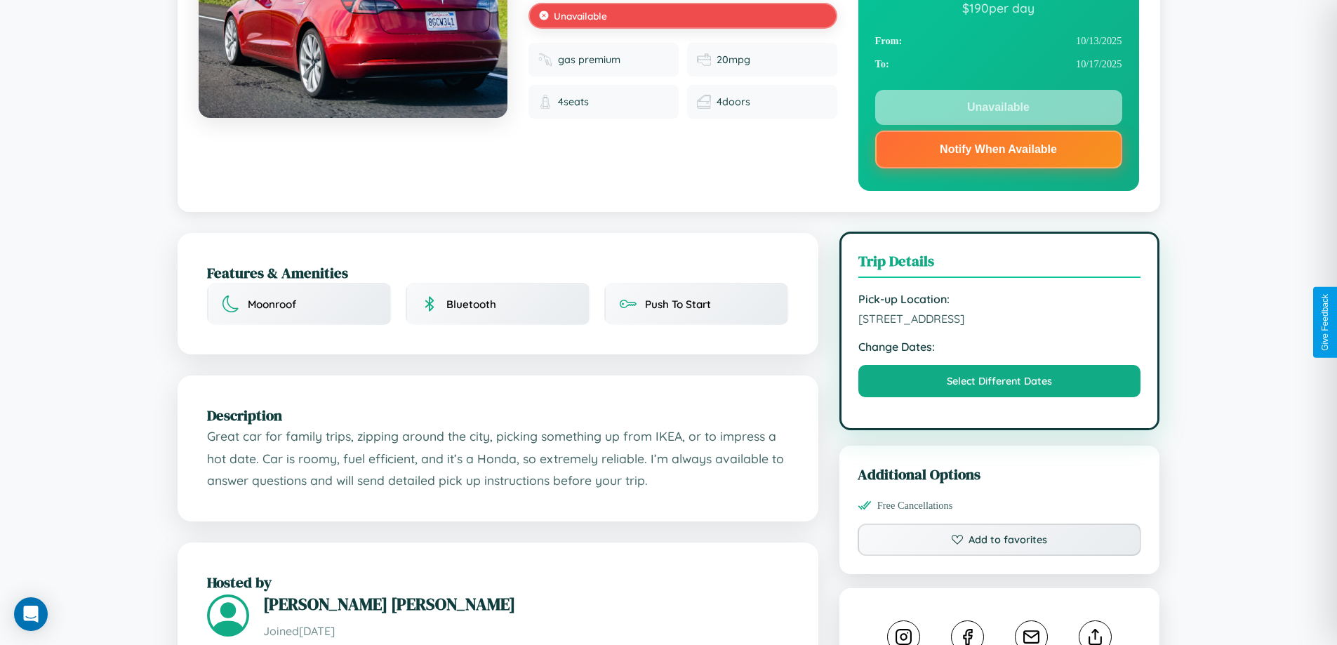
click at [1000, 321] on span "[STREET_ADDRESS]" at bounding box center [1000, 319] width 283 height 14
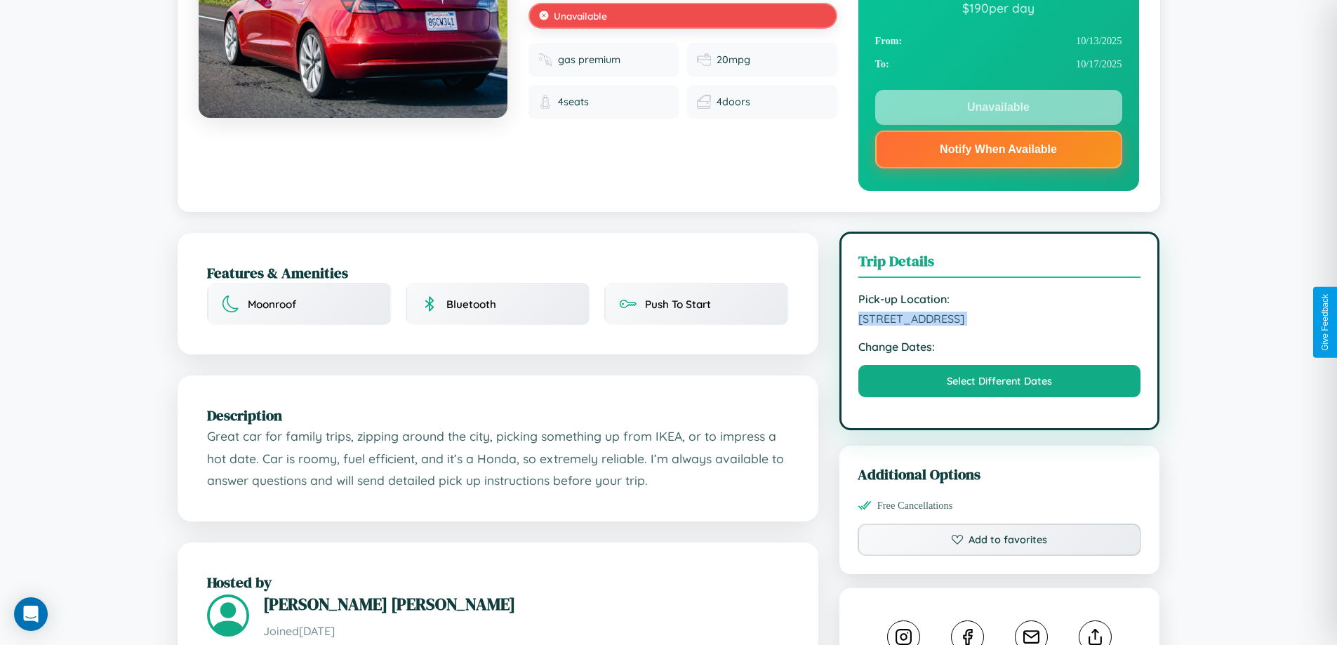
click at [1000, 321] on span "[STREET_ADDRESS]" at bounding box center [1000, 319] width 283 height 14
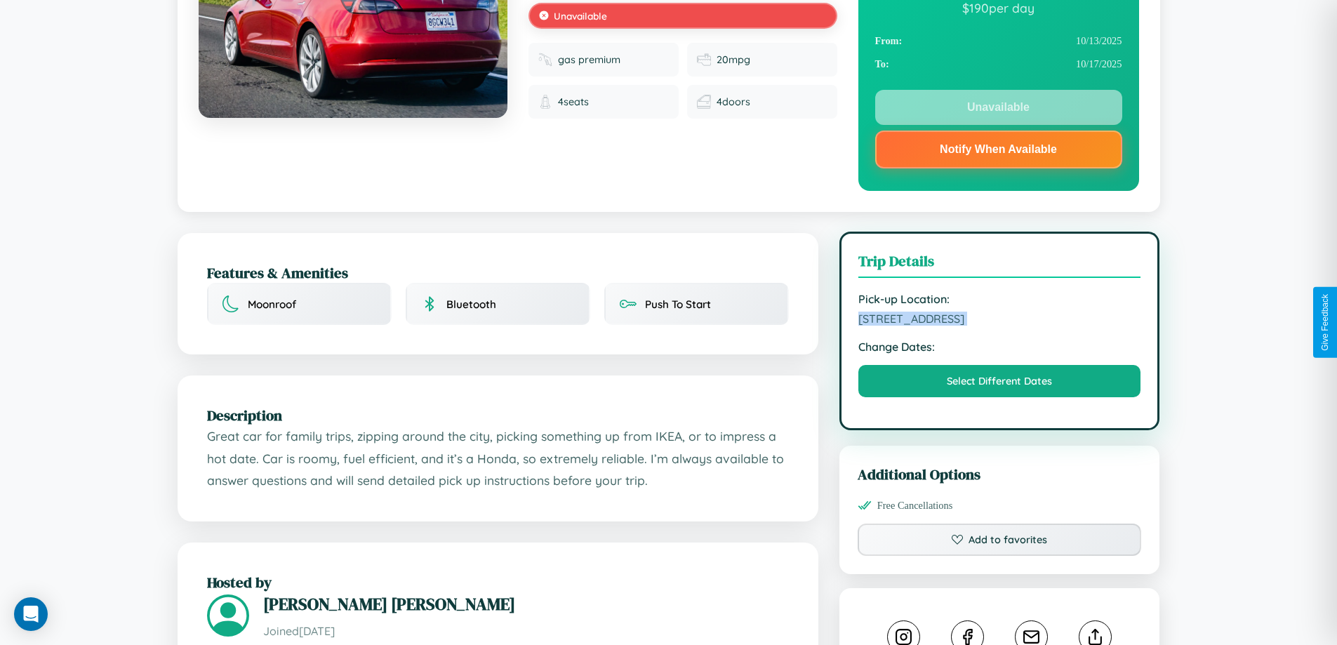
click at [1000, 321] on span "[STREET_ADDRESS]" at bounding box center [1000, 319] width 283 height 14
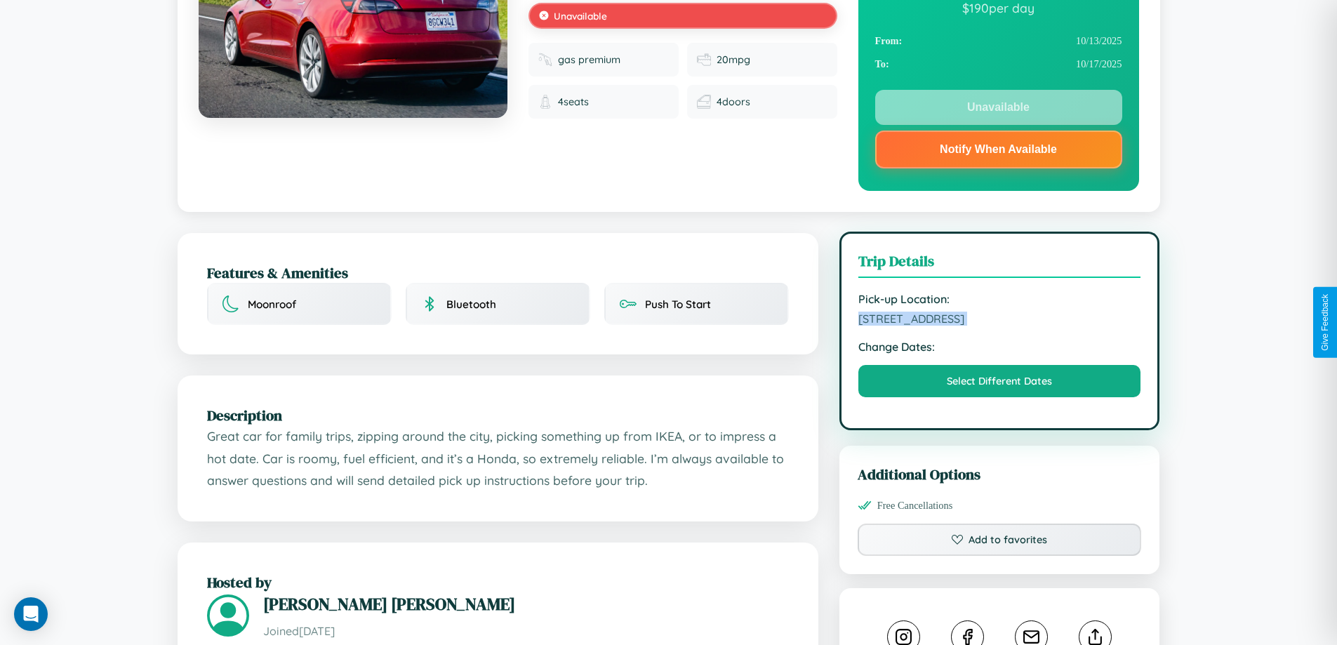
click at [1000, 321] on span "[STREET_ADDRESS]" at bounding box center [1000, 319] width 283 height 14
